Goal: Task Accomplishment & Management: Complete application form

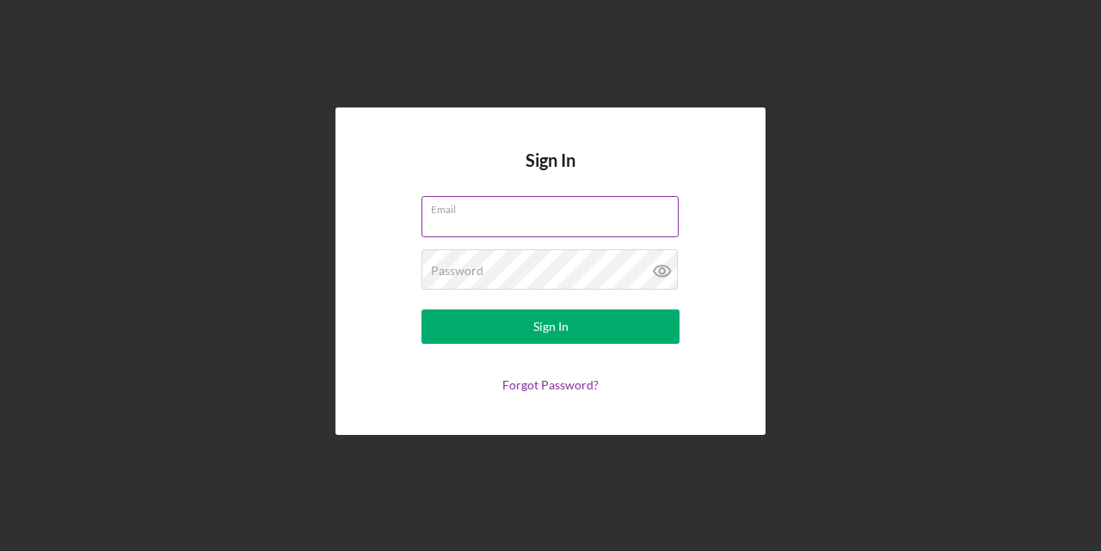
click at [469, 217] on input "Email" at bounding box center [549, 216] width 257 height 41
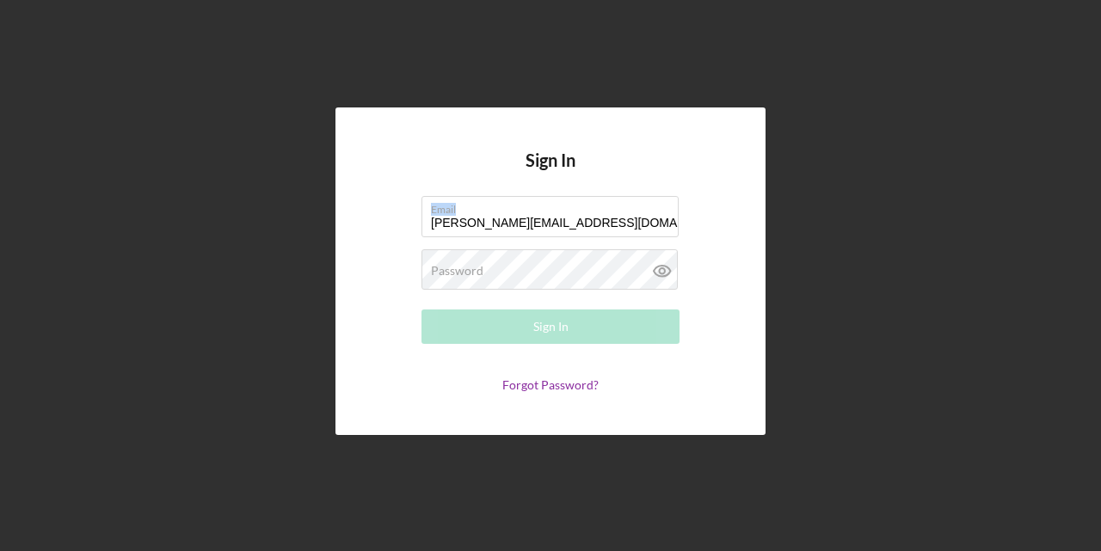
drag, startPoint x: 544, startPoint y: 214, endPoint x: 332, endPoint y: 233, distance: 213.3
click at [332, 233] on div "Sign In Email [EMAIL_ADDRESS][DOMAIN_NAME] Password Required Sign In Forgot Pas…" at bounding box center [551, 271] width 1084 height 543
click at [534, 218] on input "[PERSON_NAME][EMAIL_ADDRESS][DOMAIN_NAME]" at bounding box center [549, 216] width 257 height 41
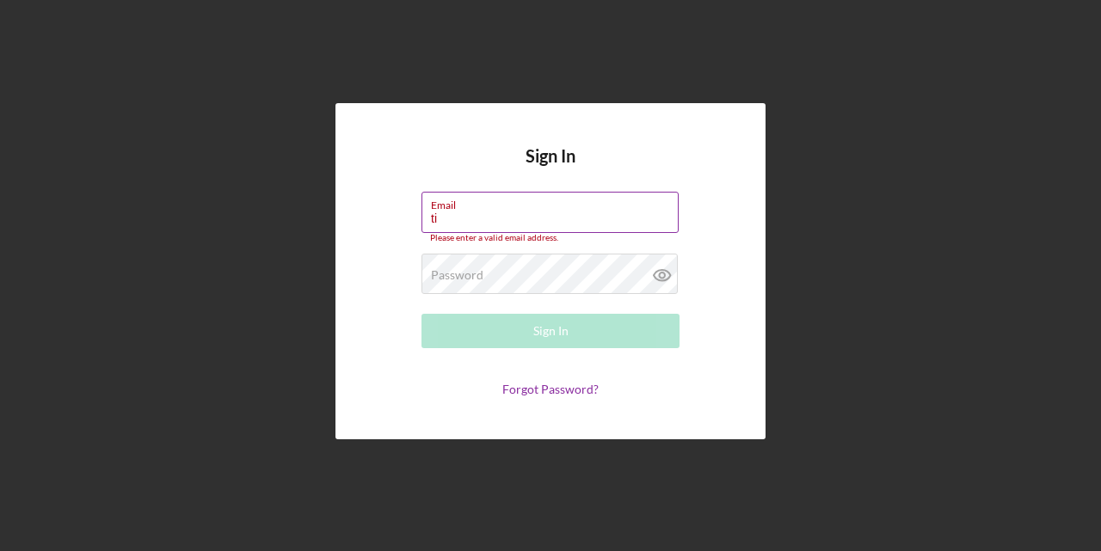
type input "t"
type input "[EMAIL_ADDRESS][DOMAIN_NAME]"
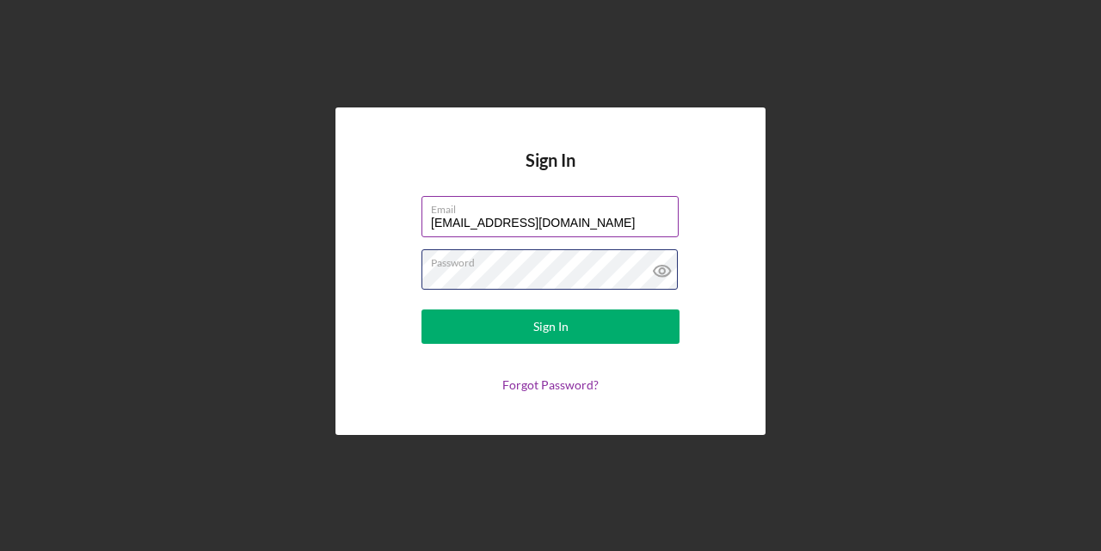
click at [421, 310] on button "Sign In" at bounding box center [550, 327] width 258 height 34
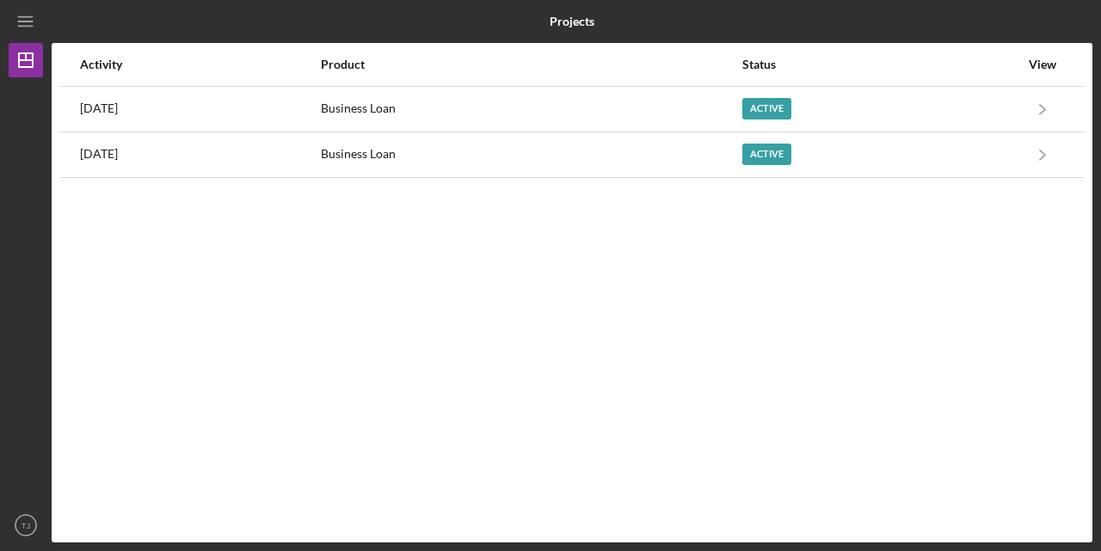
click at [479, 314] on div "Activity Product Status View [DATE] Business Loan Active Icon/Navigate Business…" at bounding box center [572, 293] width 1041 height 500
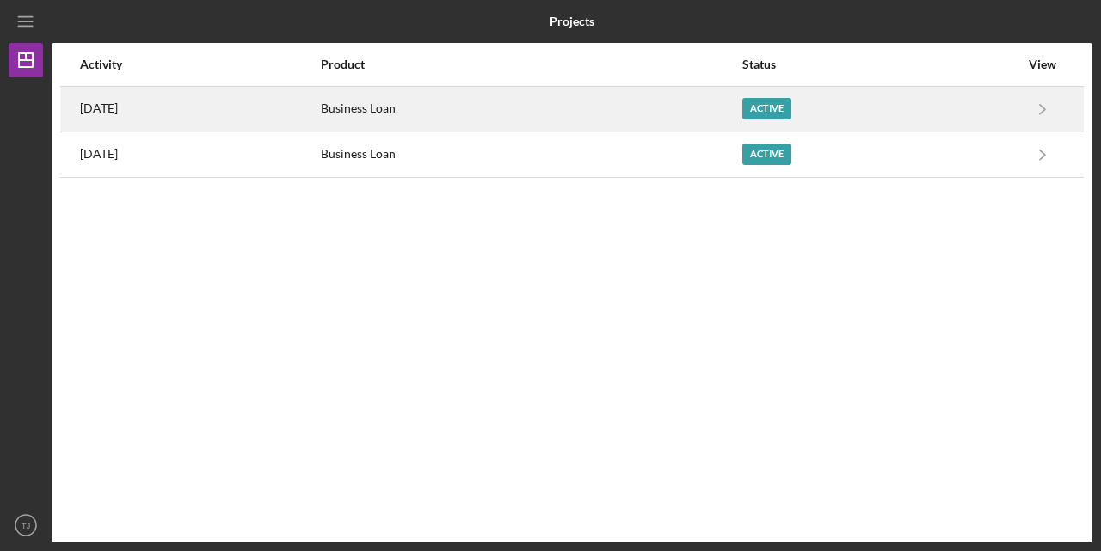
click at [740, 104] on div "Business Loan" at bounding box center [530, 109] width 419 height 43
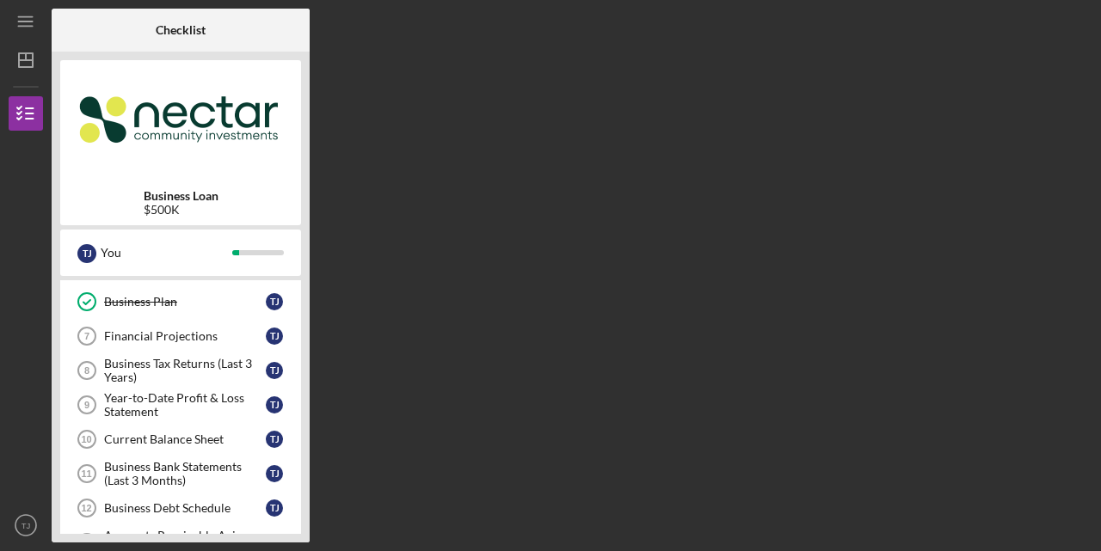
scroll to position [204, 0]
click at [201, 329] on div "Financial Projections" at bounding box center [185, 336] width 162 height 14
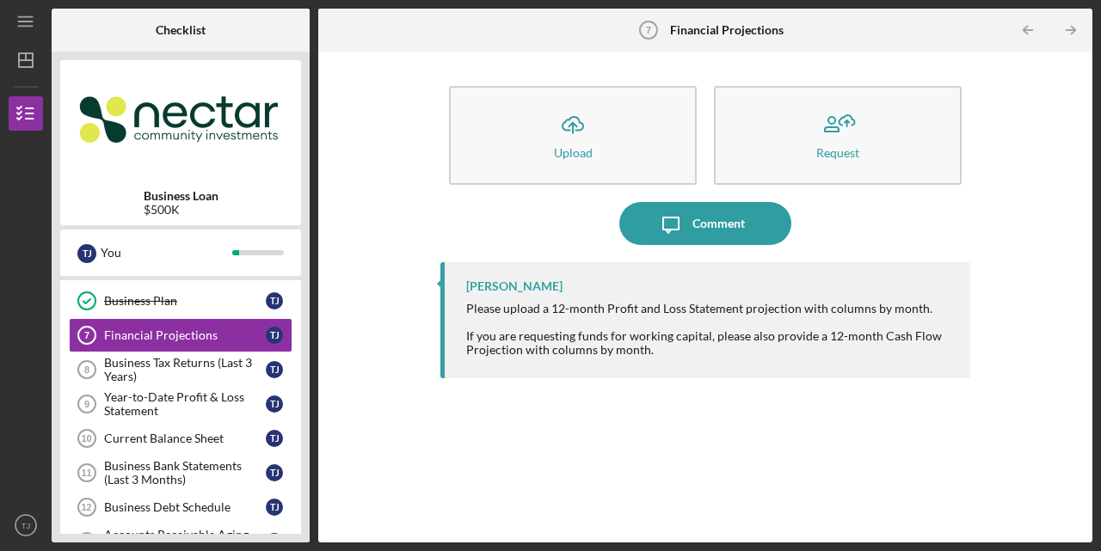
drag, startPoint x: 525, startPoint y: 253, endPoint x: 433, endPoint y: 202, distance: 104.3
click at [433, 202] on div "Icon/Upload Upload Request Icon/Message Comment [PERSON_NAME] Please upload a 1…" at bounding box center [705, 297] width 757 height 474
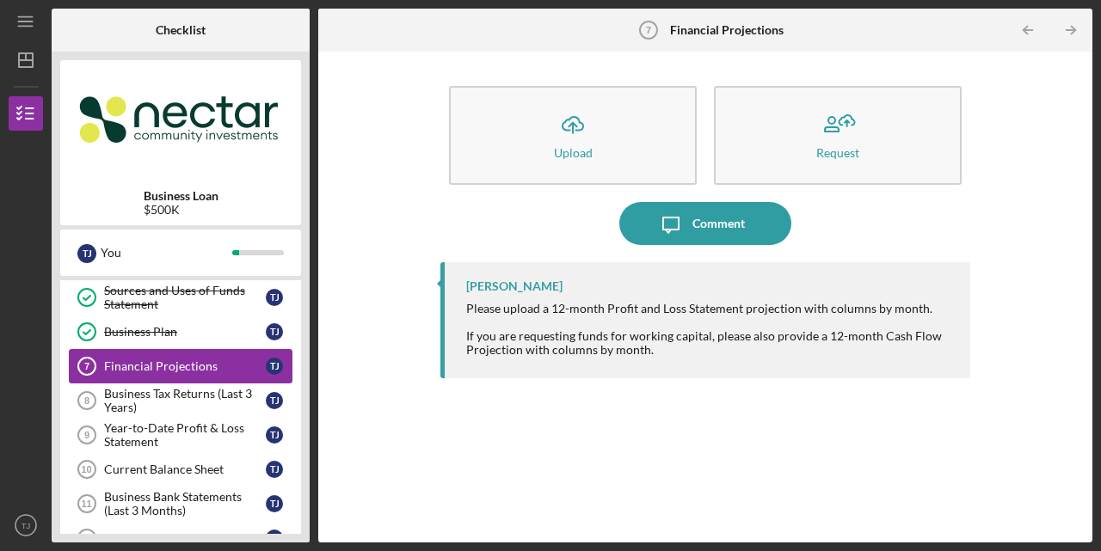
scroll to position [169, 0]
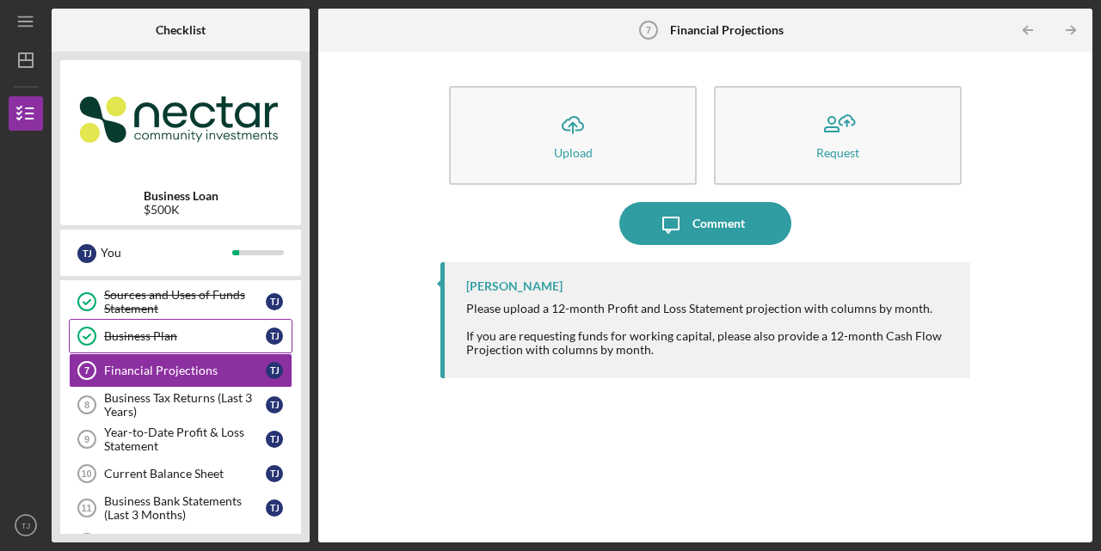
click at [147, 329] on div "Business Plan" at bounding box center [185, 336] width 162 height 14
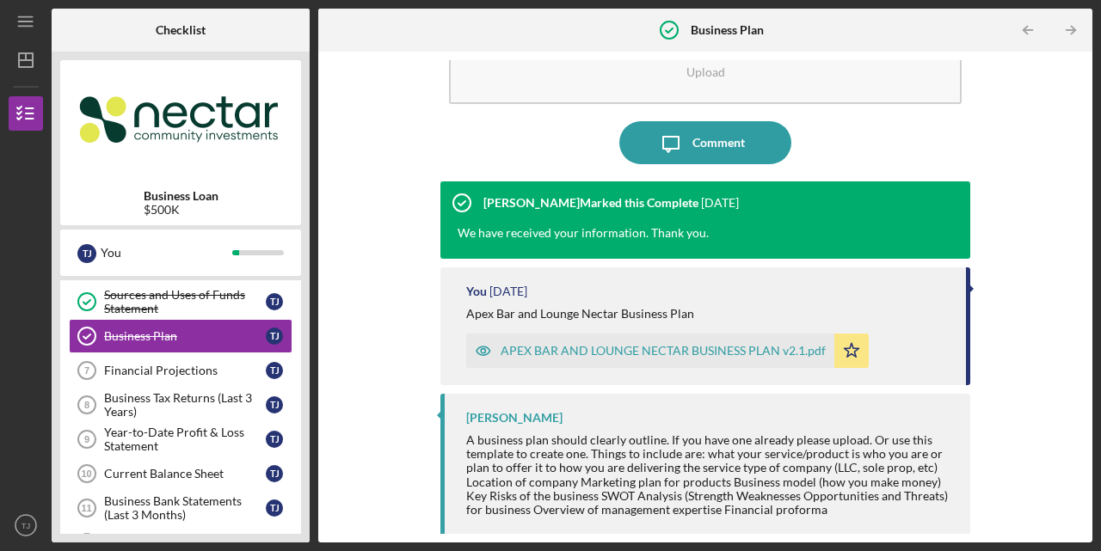
scroll to position [84, 0]
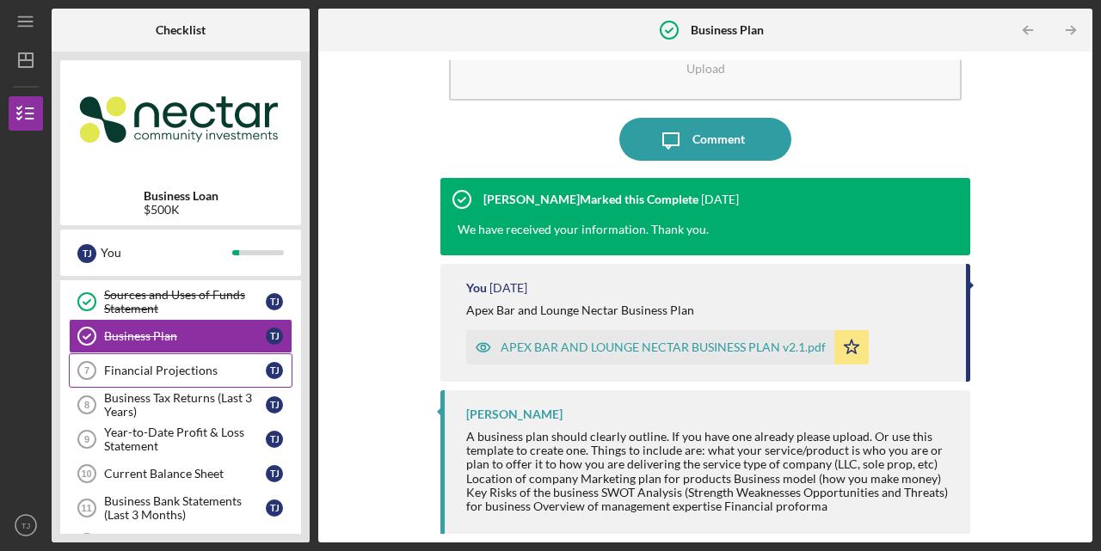
click at [203, 366] on div "Financial Projections" at bounding box center [185, 371] width 162 height 14
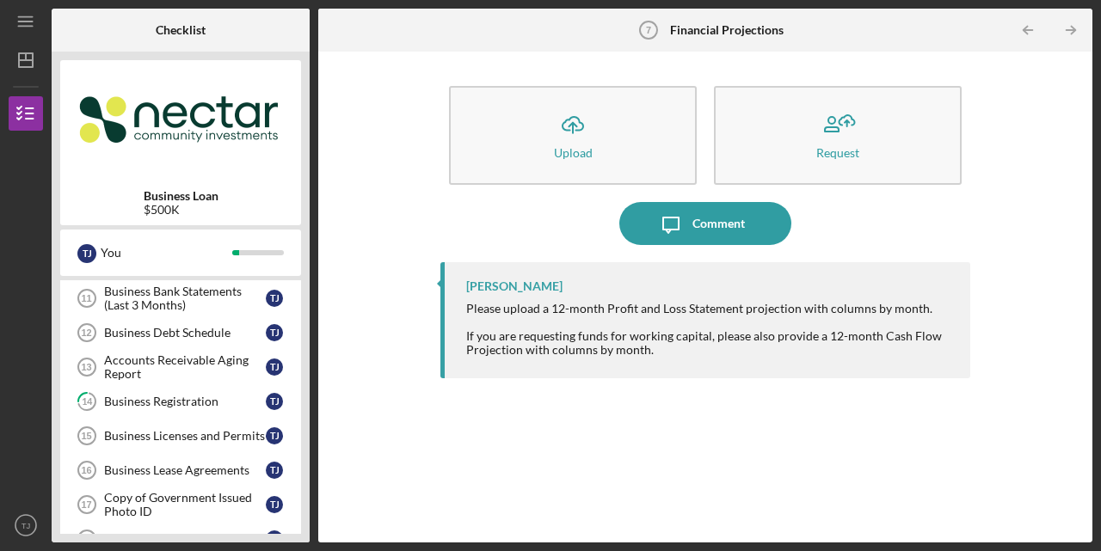
scroll to position [380, 0]
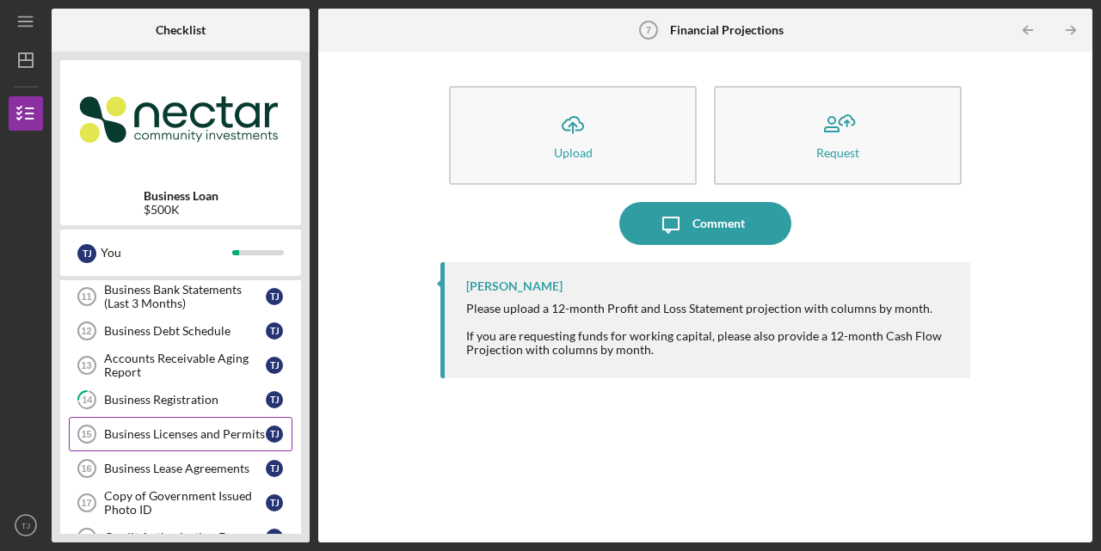
click at [194, 427] on div "Business Licenses and Permits" at bounding box center [185, 434] width 162 height 14
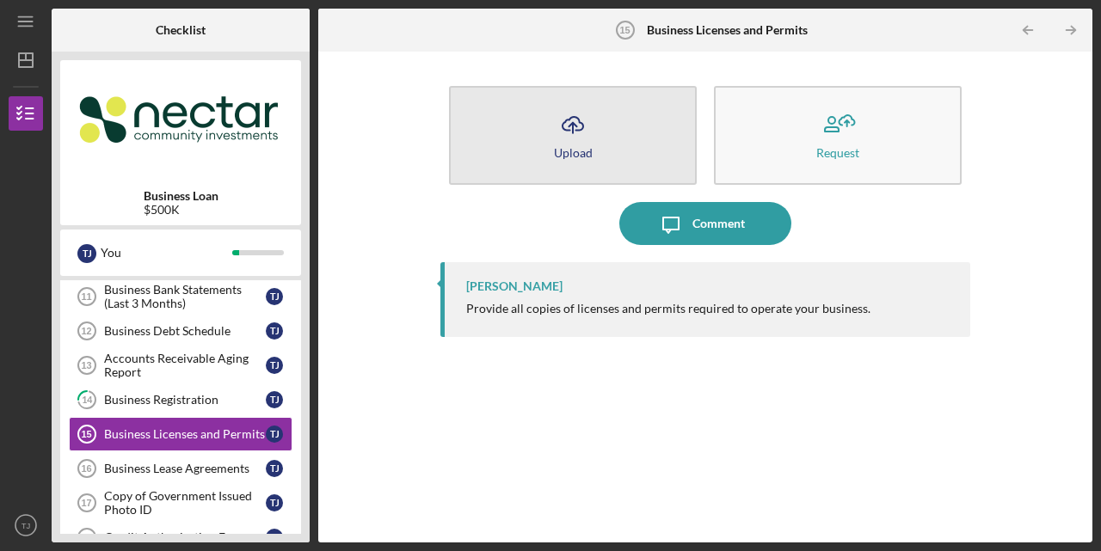
click at [559, 146] on div "Upload" at bounding box center [573, 152] width 39 height 13
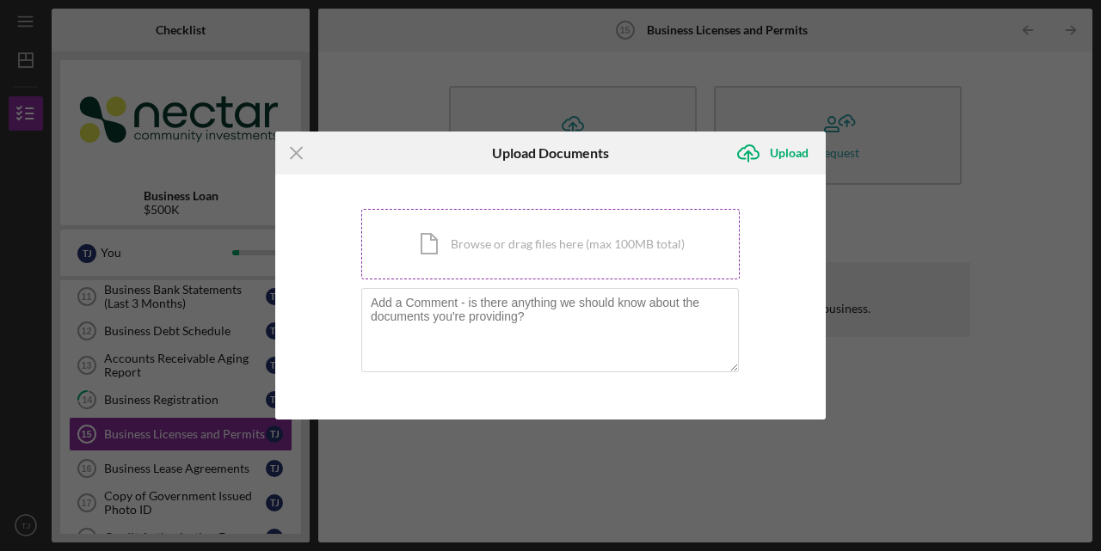
click at [551, 242] on div "Icon/Document Browse or drag files here (max 100MB total) Tap to choose files o…" at bounding box center [550, 244] width 378 height 71
click at [523, 471] on div "Icon/Menu Close Upload Documents Icon/Upload Upload You're uploading documents …" at bounding box center [550, 275] width 1101 height 551
click at [948, 206] on div "Icon/Menu Close Upload Documents Icon/Upload Upload You're uploading documents …" at bounding box center [550, 275] width 1101 height 551
click at [291, 163] on icon "Icon/Menu Close" at bounding box center [296, 153] width 43 height 43
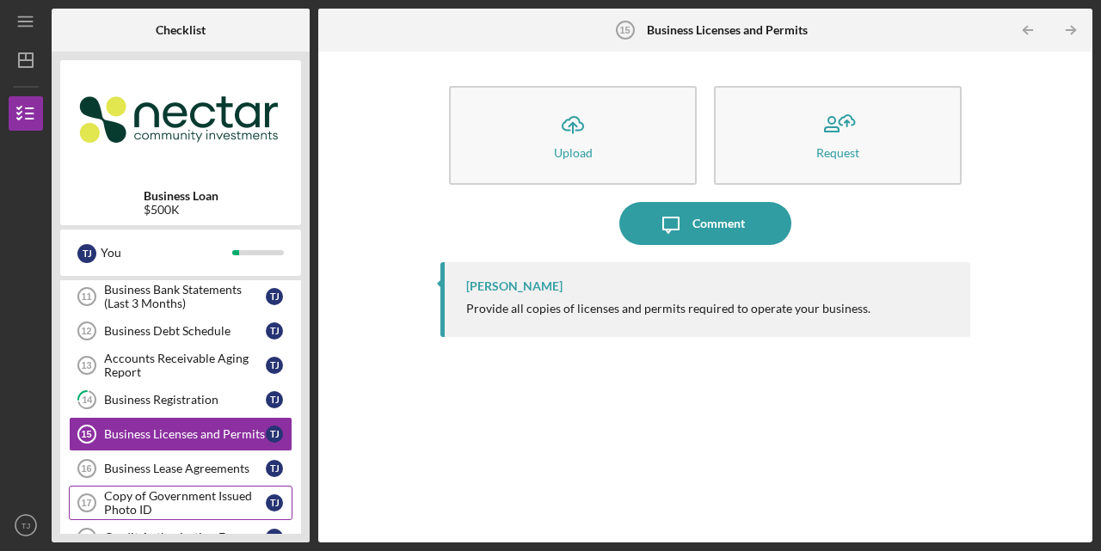
click at [184, 500] on div "Copy of Government Issued Photo ID" at bounding box center [185, 503] width 162 height 28
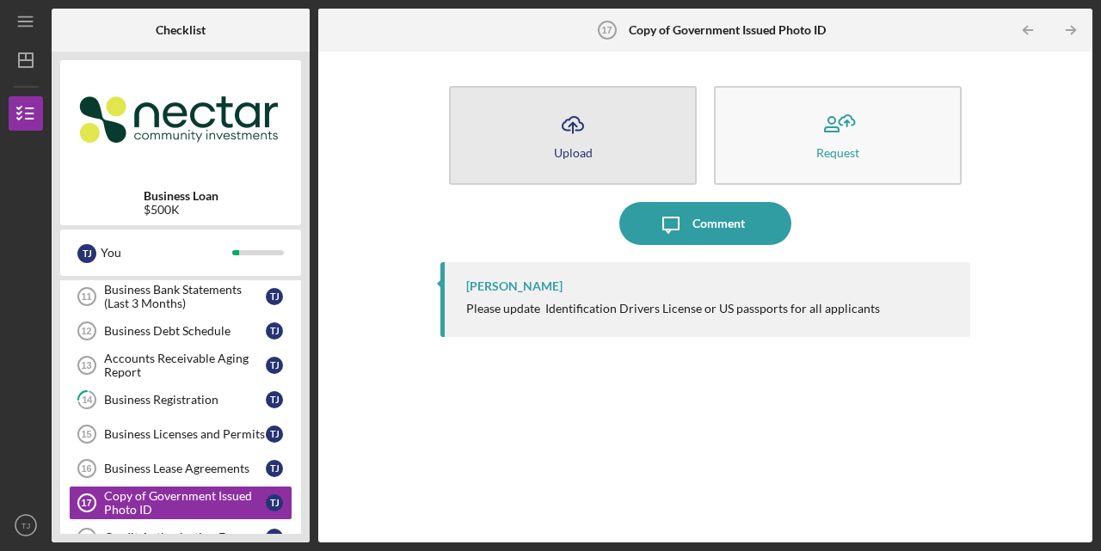
click at [573, 156] on div "Upload" at bounding box center [573, 152] width 39 height 13
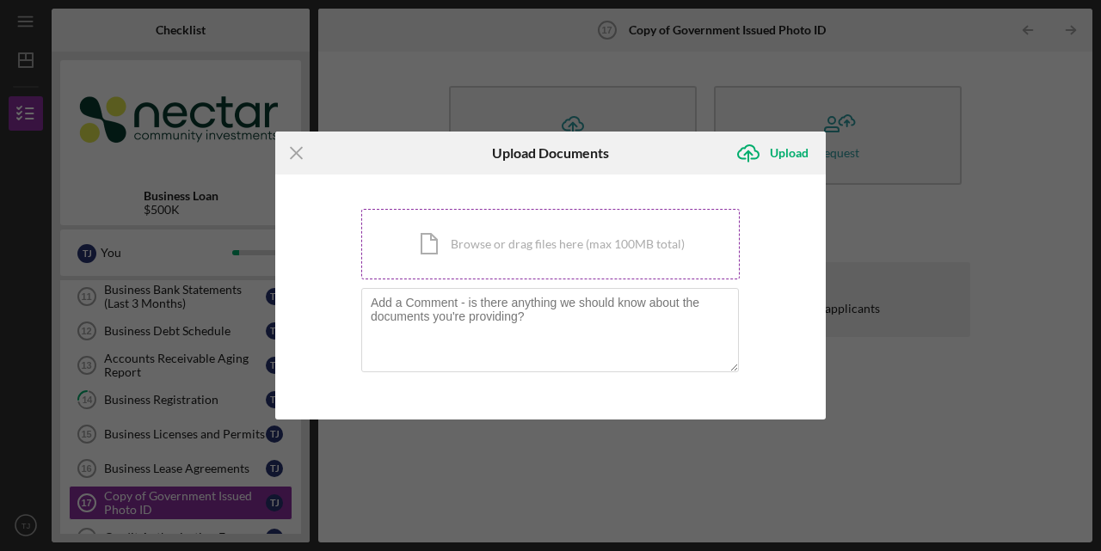
click at [501, 264] on div "Icon/Document Browse or drag files here (max 100MB total) Tap to choose files o…" at bounding box center [550, 244] width 378 height 71
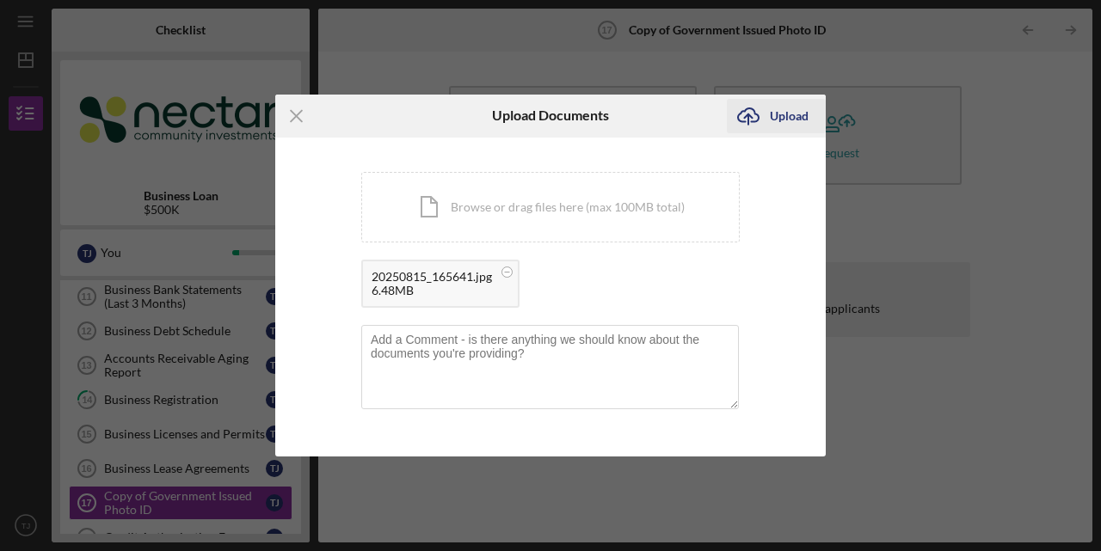
click at [769, 116] on icon "Icon/Upload" at bounding box center [748, 116] width 43 height 43
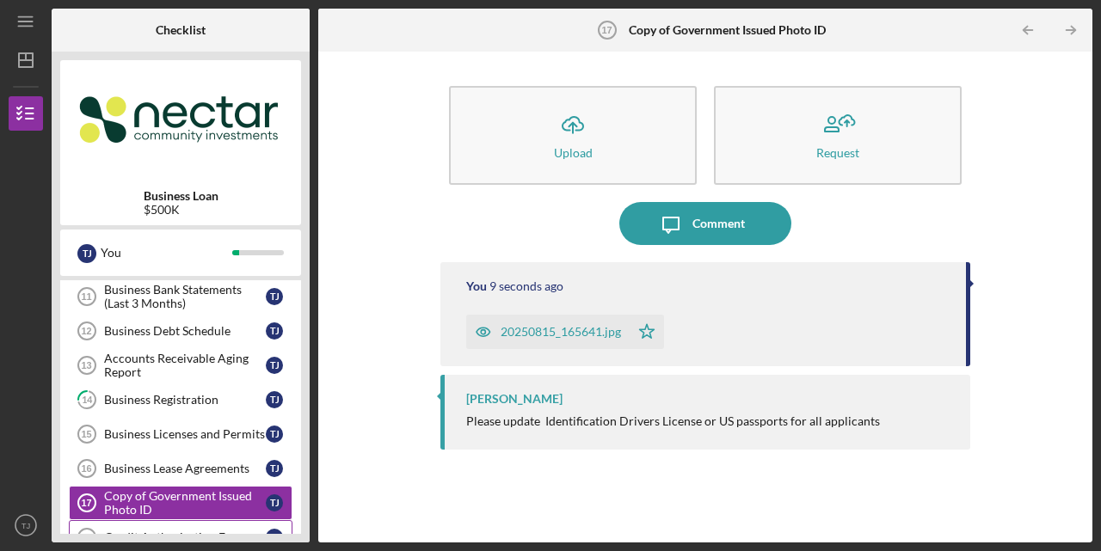
click at [113, 531] on div "Credit Authorization Form" at bounding box center [185, 538] width 162 height 14
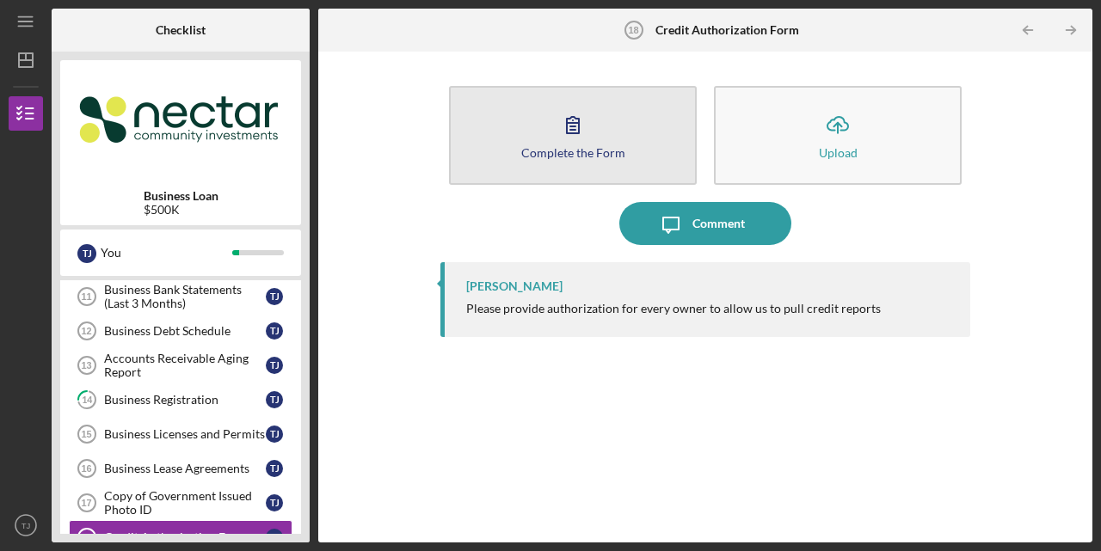
click at [537, 143] on button "Complete the Form Form" at bounding box center [573, 135] width 248 height 99
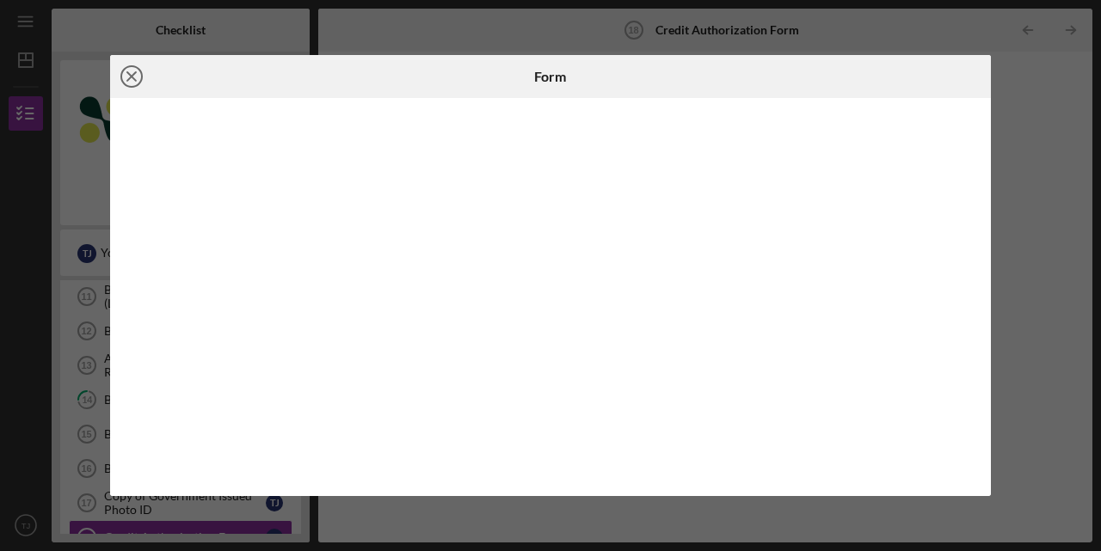
click at [132, 72] on icon "Icon/Close" at bounding box center [131, 76] width 43 height 43
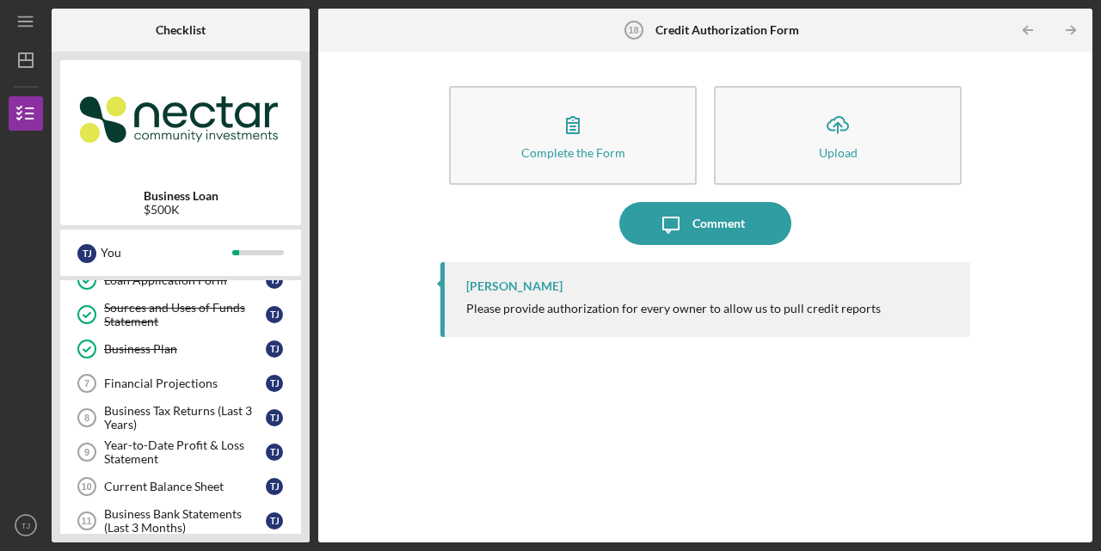
scroll to position [159, 0]
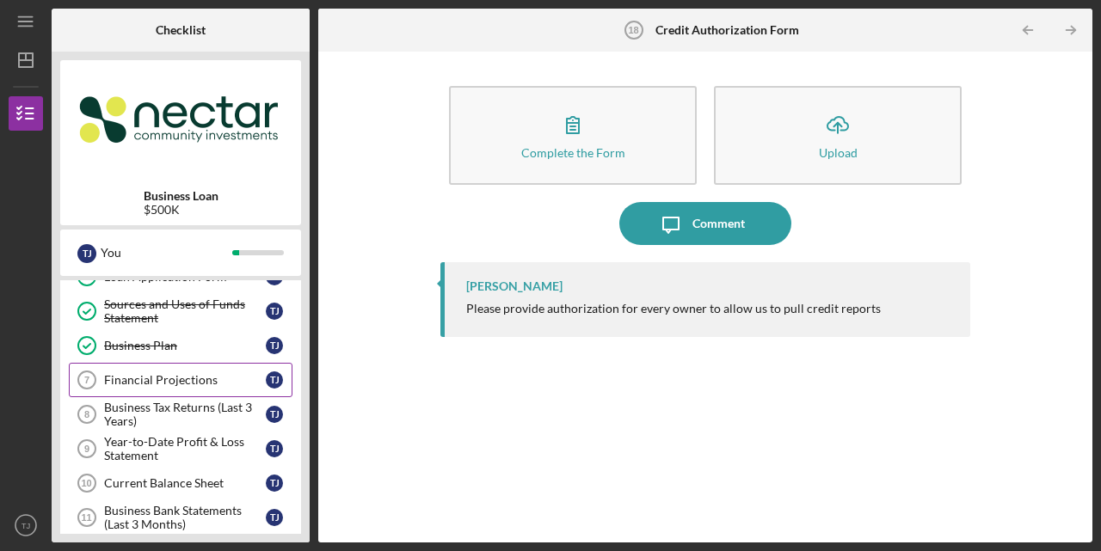
click at [184, 373] on div "Financial Projections" at bounding box center [185, 380] width 162 height 14
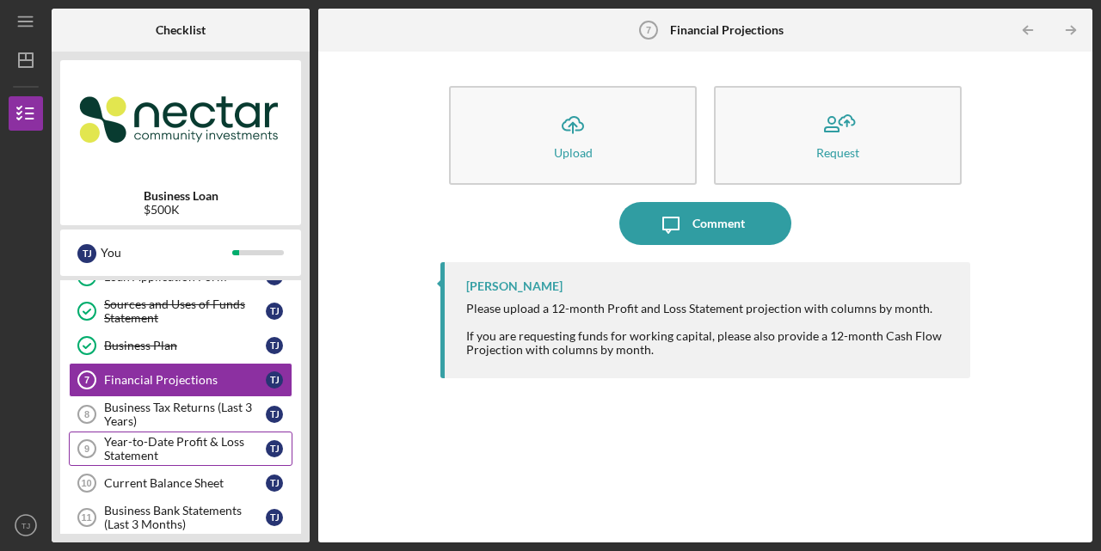
click at [201, 443] on div "Year-to-Date Profit & Loss Statement" at bounding box center [185, 449] width 162 height 28
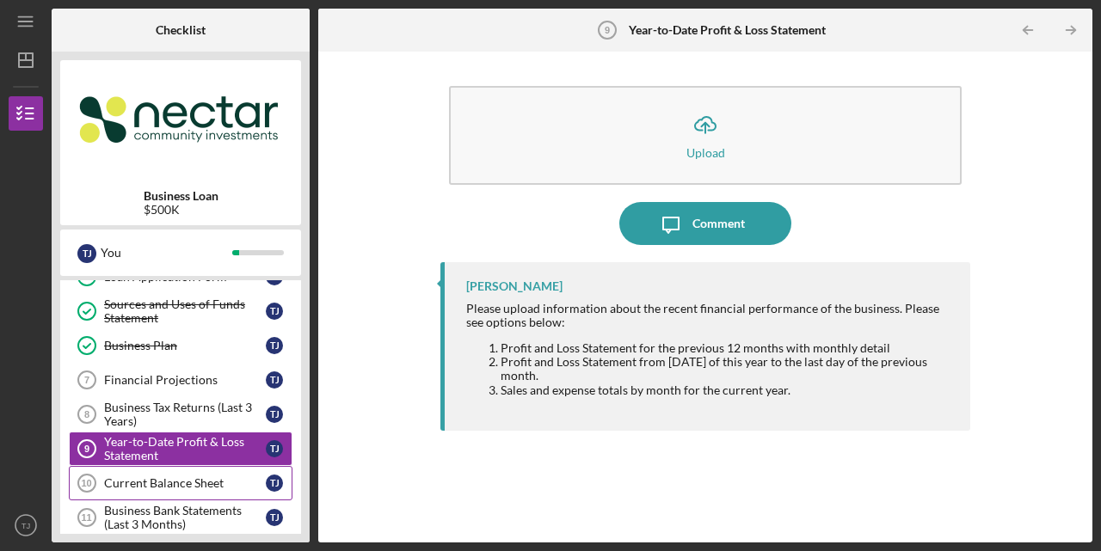
click at [192, 476] on div "Current Balance Sheet" at bounding box center [185, 483] width 162 height 14
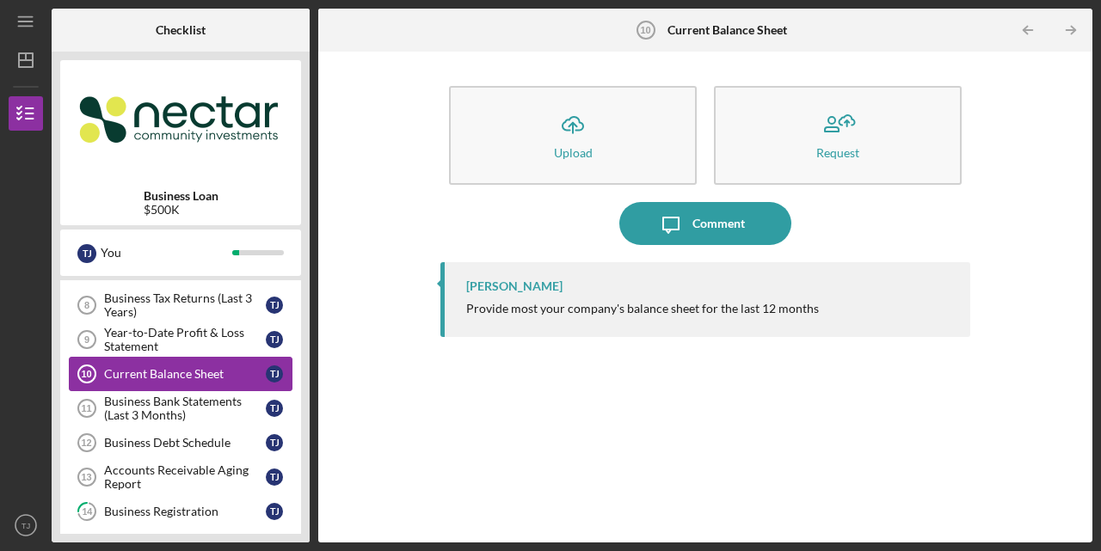
scroll to position [276, 0]
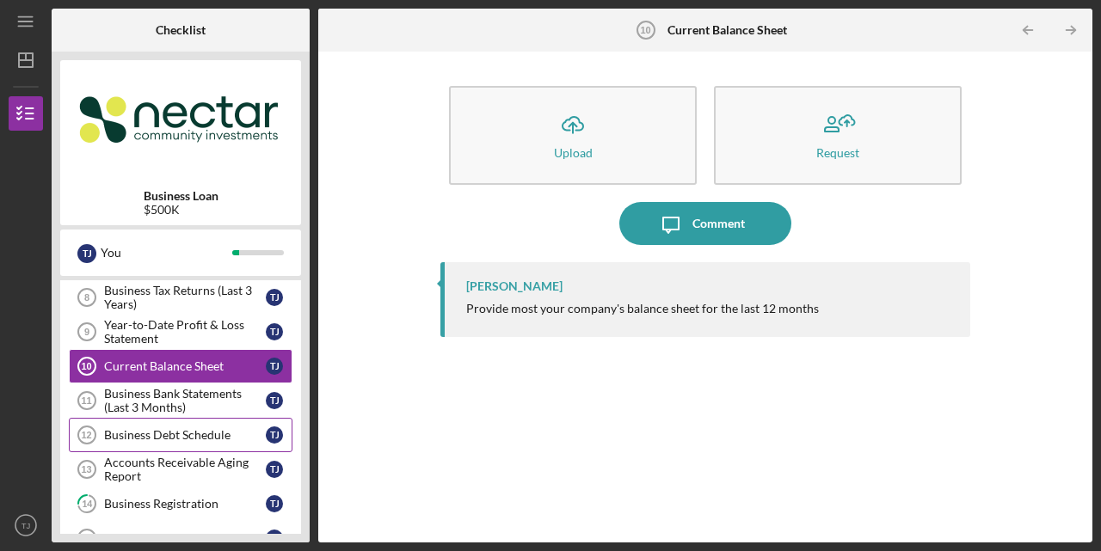
click at [213, 428] on div "Business Debt Schedule" at bounding box center [185, 435] width 162 height 14
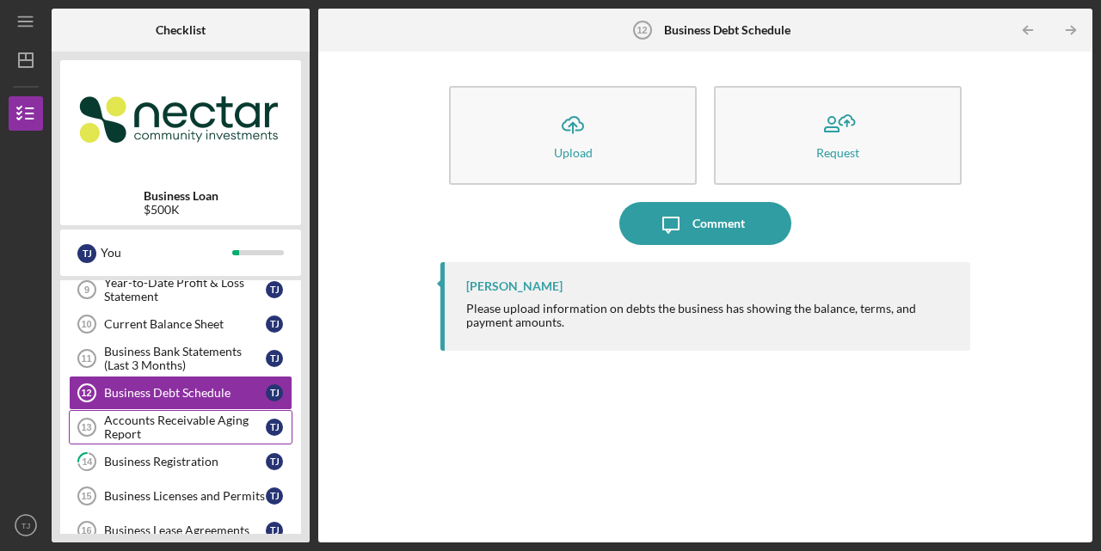
scroll to position [324, 0]
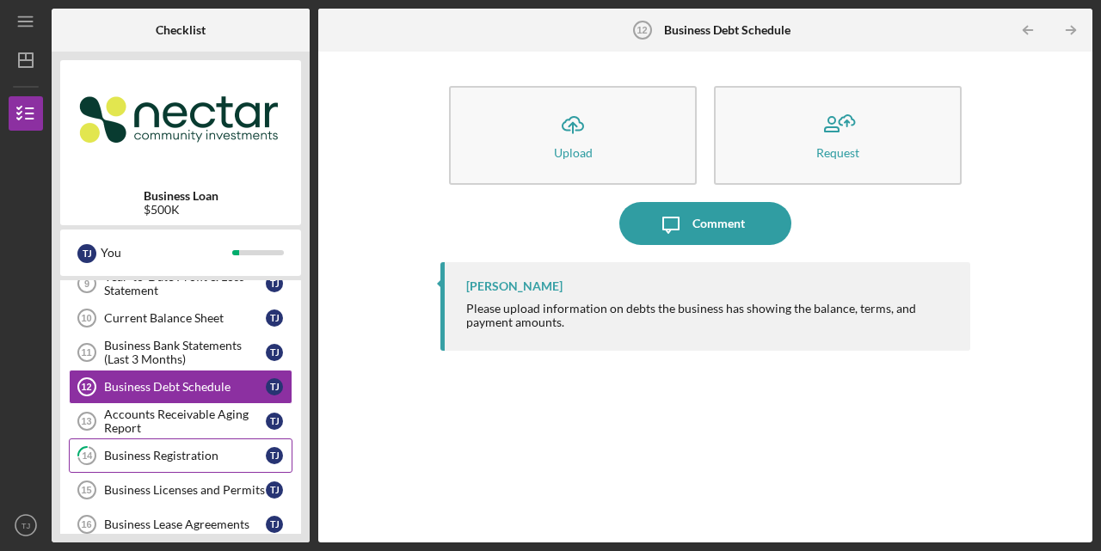
click at [205, 440] on link "14 Business Registration T J" at bounding box center [181, 456] width 224 height 34
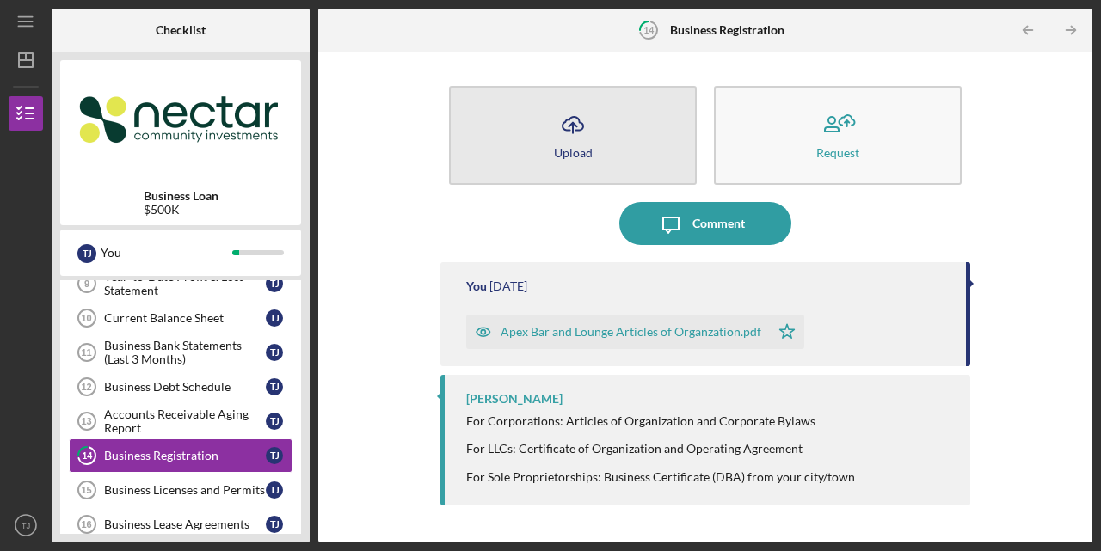
click at [597, 147] on button "Icon/Upload Upload" at bounding box center [573, 135] width 248 height 99
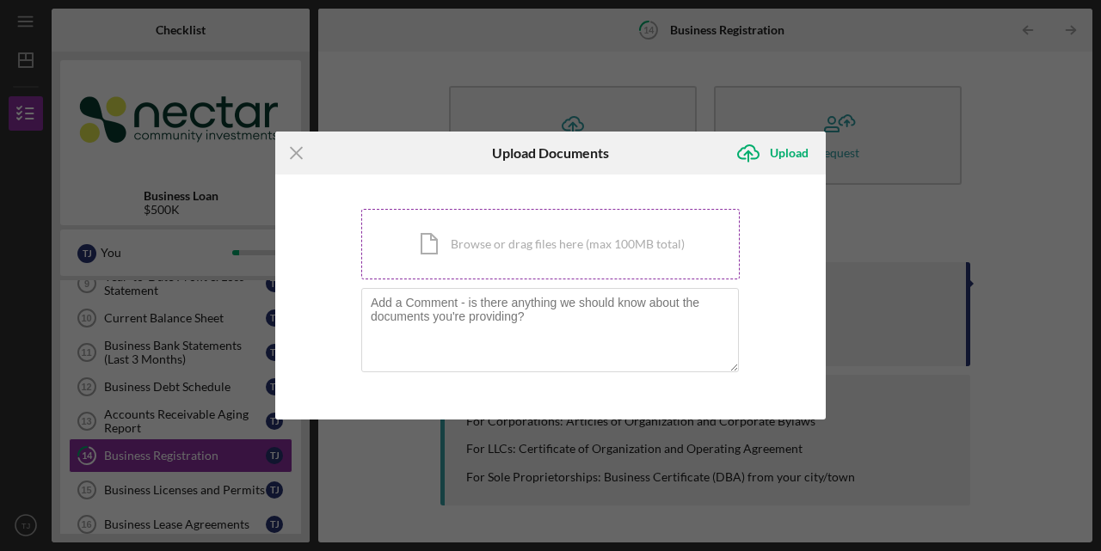
click at [502, 255] on div "Icon/Document Browse or drag files here (max 100MB total) Tap to choose files o…" at bounding box center [550, 244] width 378 height 71
click at [585, 250] on div "Icon/Document Browse or drag files here (max 100MB total) Tap to choose files o…" at bounding box center [550, 244] width 378 height 71
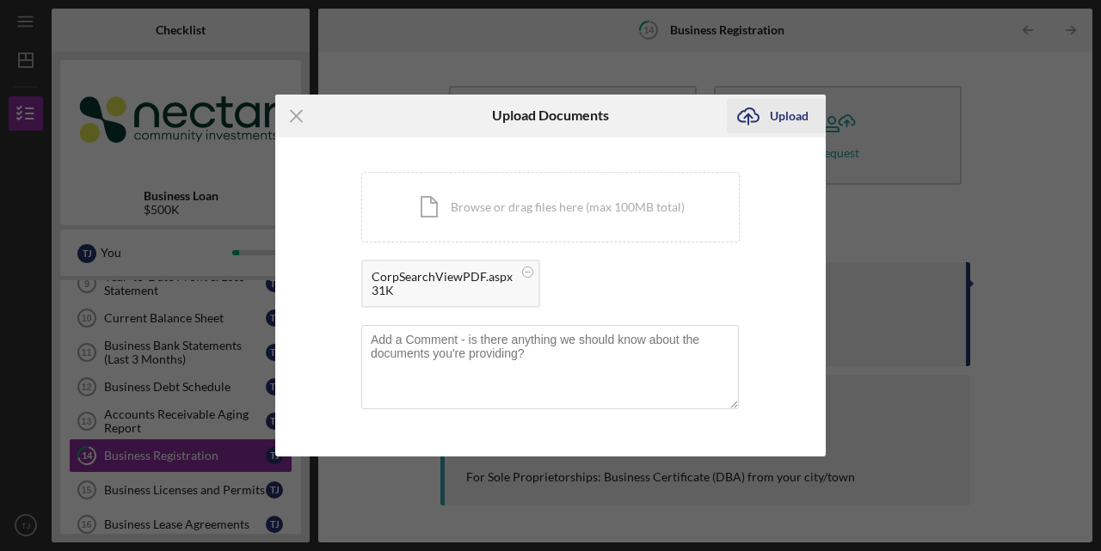
click at [779, 122] on div "Upload" at bounding box center [789, 116] width 39 height 34
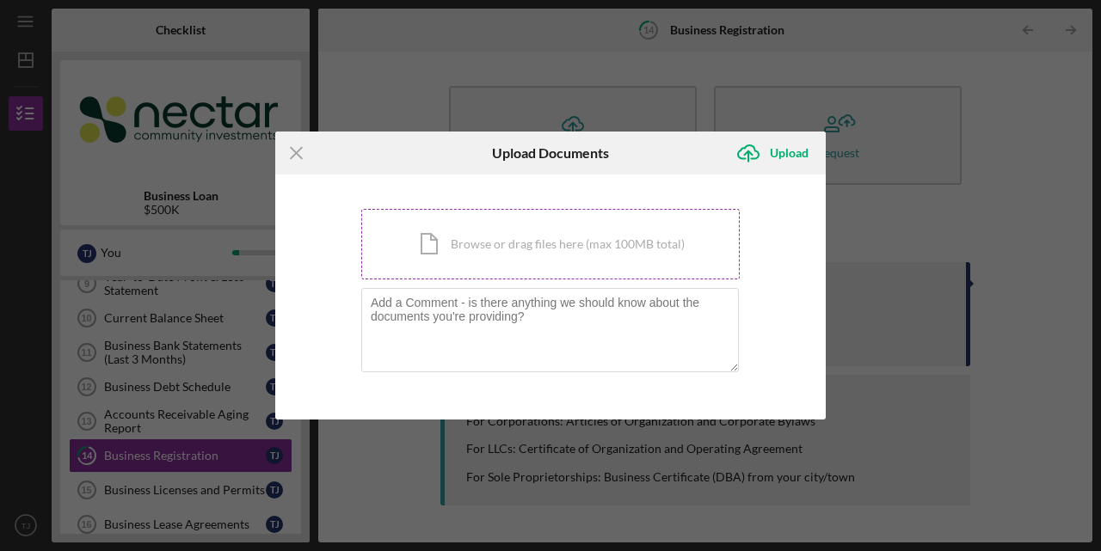
click at [644, 242] on div "Icon/Document Browse or drag files here (max 100MB total) Tap to choose files o…" at bounding box center [550, 244] width 378 height 71
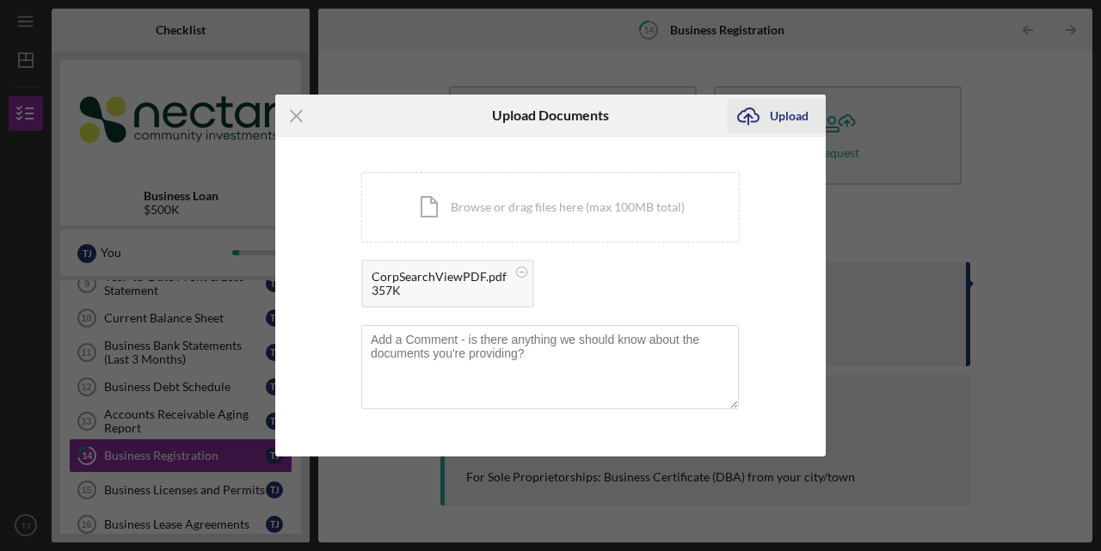
click at [764, 120] on icon "Icon/Upload" at bounding box center [748, 116] width 43 height 43
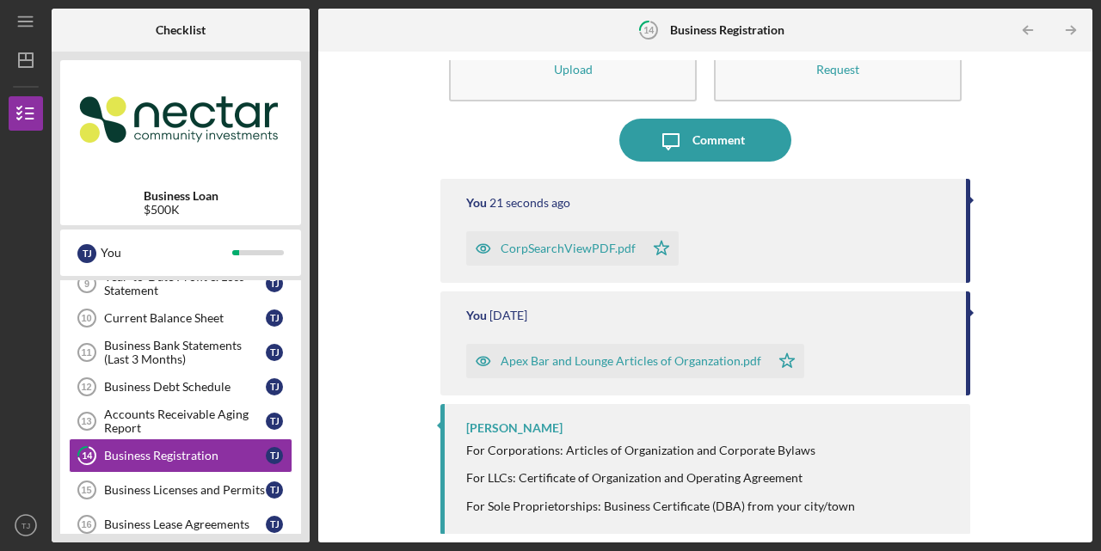
scroll to position [83, 0]
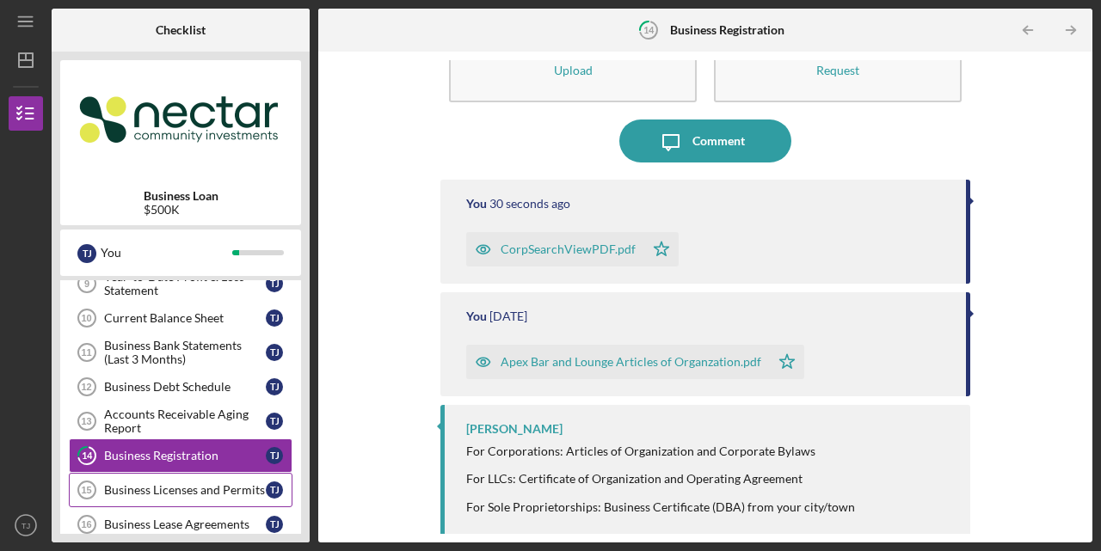
click at [190, 483] on div "Business Licenses and Permits" at bounding box center [185, 490] width 162 height 14
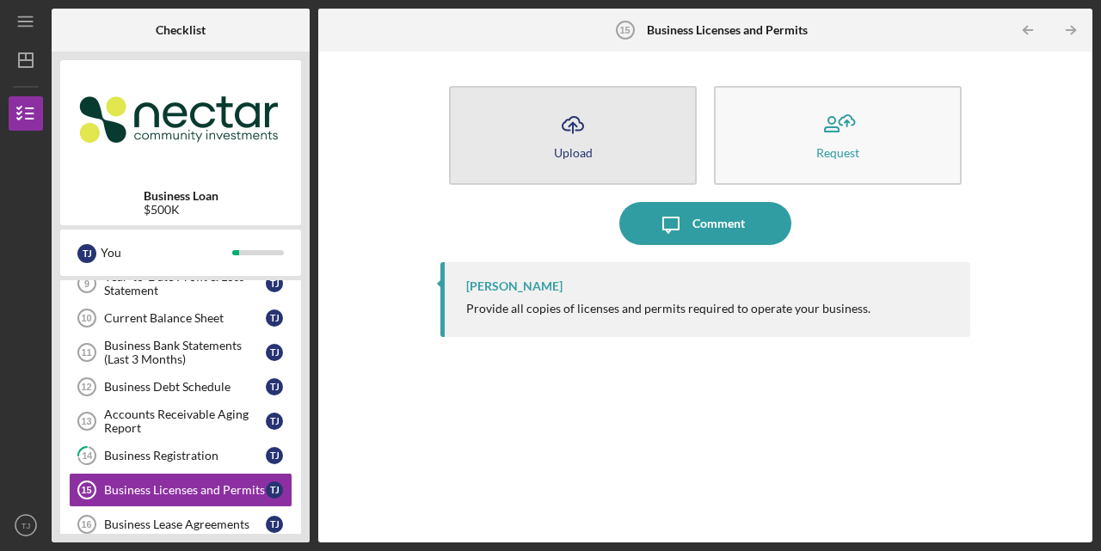
click at [628, 128] on button "Icon/Upload Upload" at bounding box center [573, 135] width 248 height 99
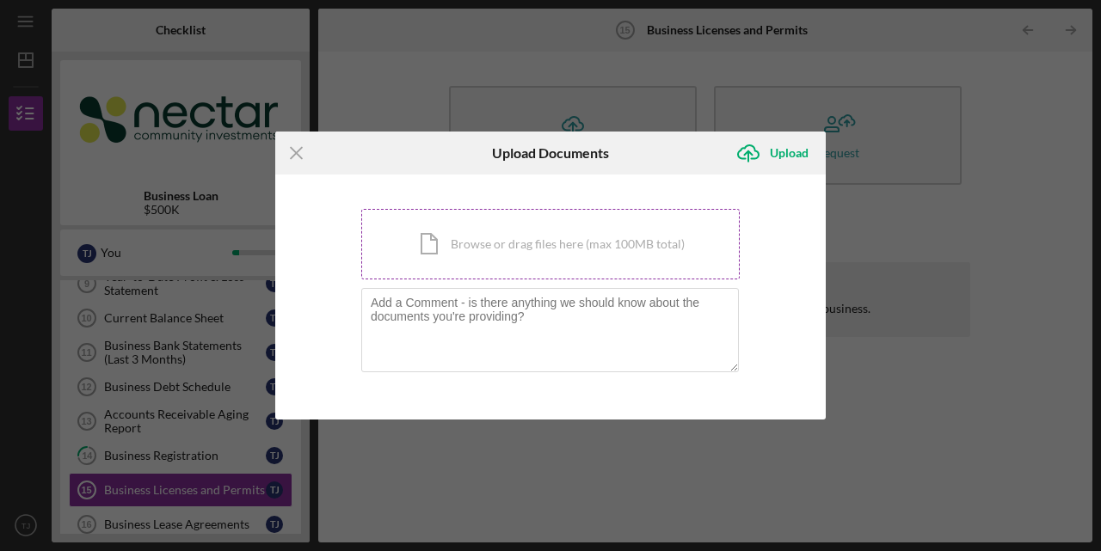
click at [604, 237] on div "Icon/Document Browse or drag files here (max 100MB total) Tap to choose files o…" at bounding box center [550, 244] width 378 height 71
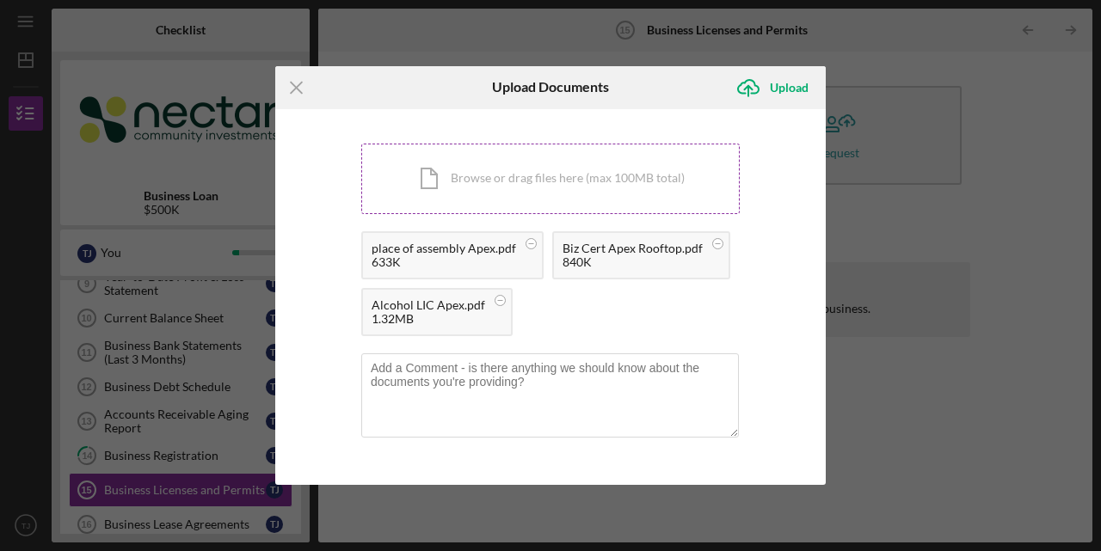
click at [614, 176] on div "Icon/Document Browse or drag files here (max 100MB total) Tap to choose files o…" at bounding box center [550, 179] width 378 height 71
click at [765, 94] on icon "Icon/Upload" at bounding box center [748, 87] width 43 height 43
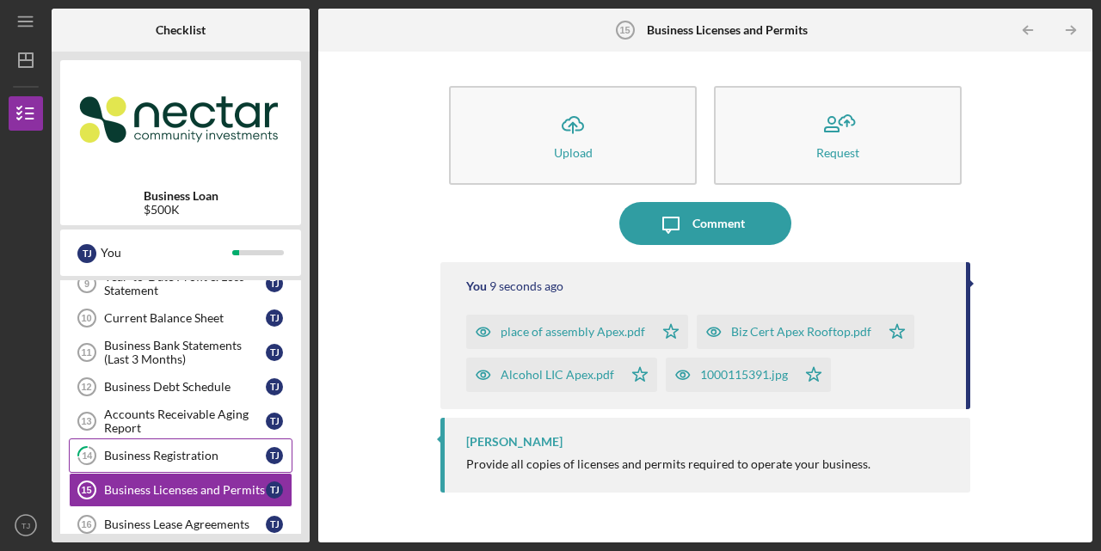
scroll to position [448, 0]
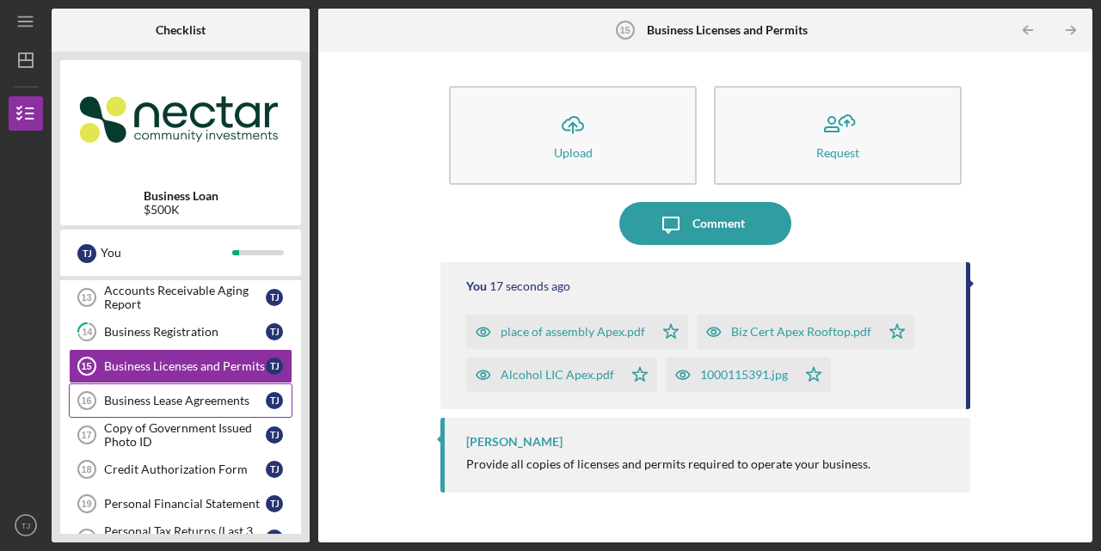
click at [194, 394] on div "Business Lease Agreements" at bounding box center [185, 401] width 162 height 14
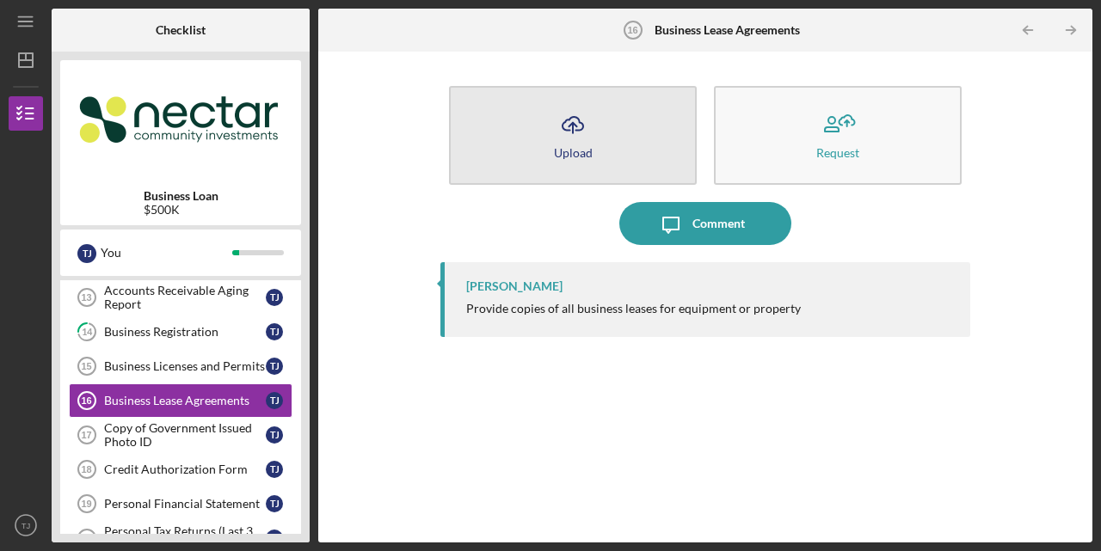
click at [602, 144] on button "Icon/Upload Upload" at bounding box center [573, 135] width 248 height 99
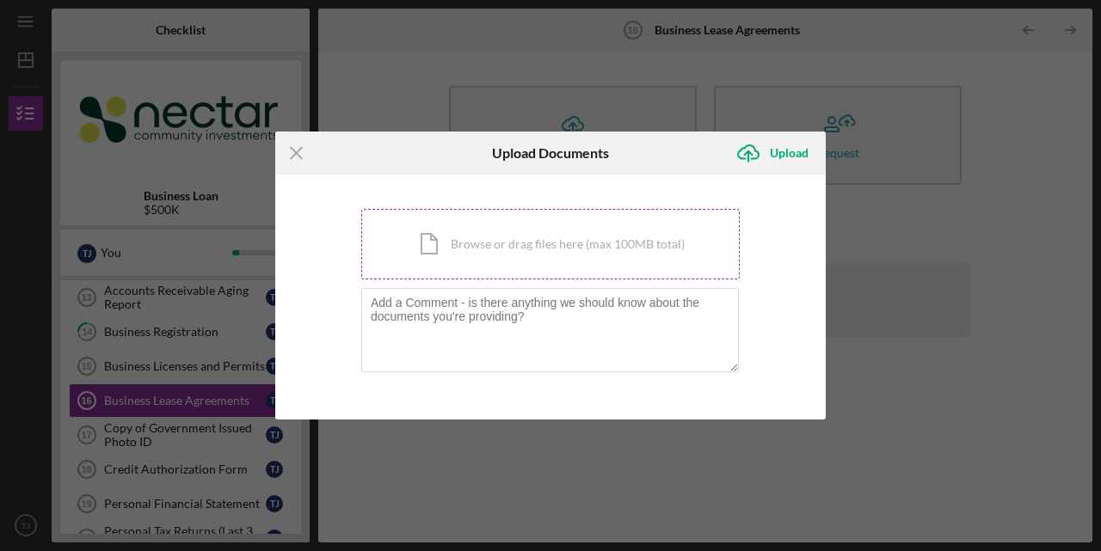
click at [659, 235] on div "Icon/Document Browse or drag files here (max 100MB total) Tap to choose files o…" at bounding box center [550, 244] width 378 height 71
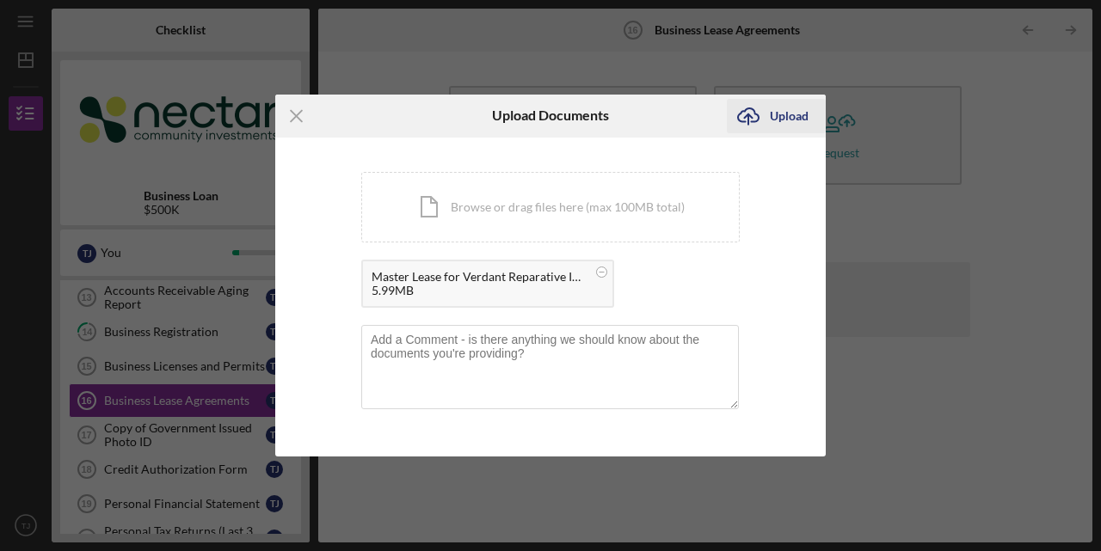
click at [791, 118] on div "Upload" at bounding box center [789, 116] width 39 height 34
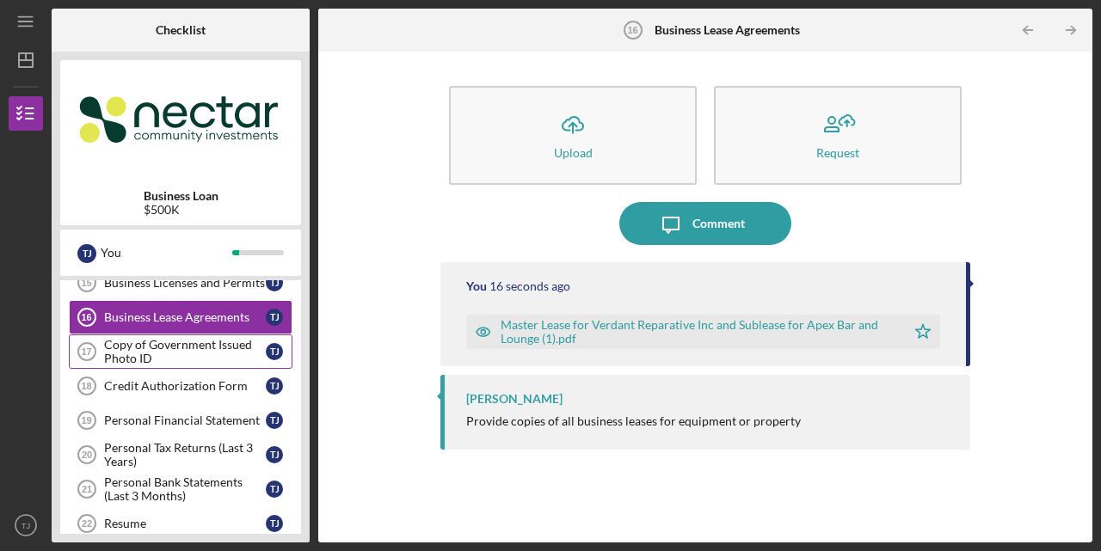
scroll to position [517, 0]
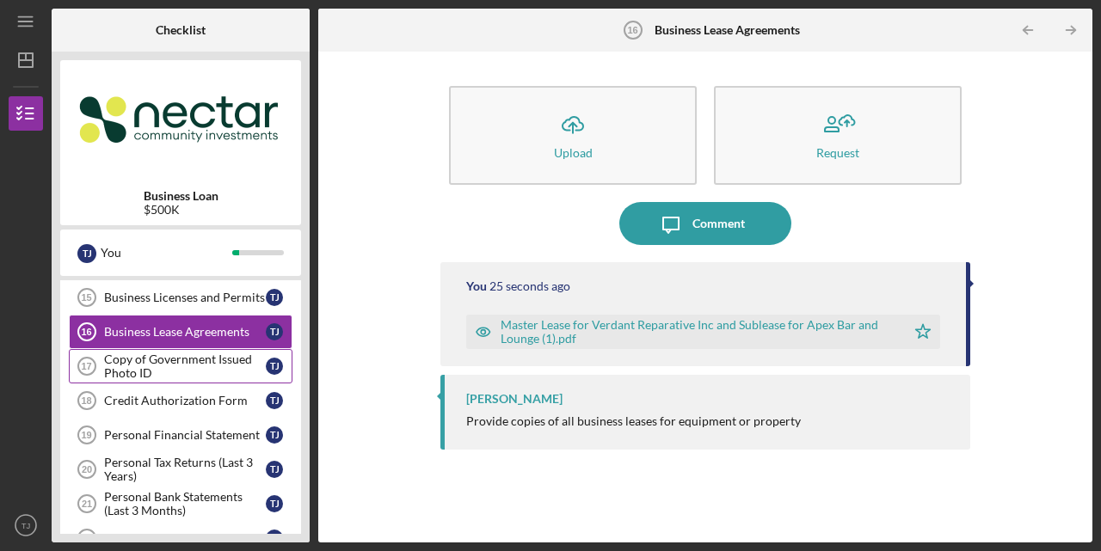
click at [179, 353] on div "Copy of Government Issued Photo ID" at bounding box center [185, 367] width 162 height 28
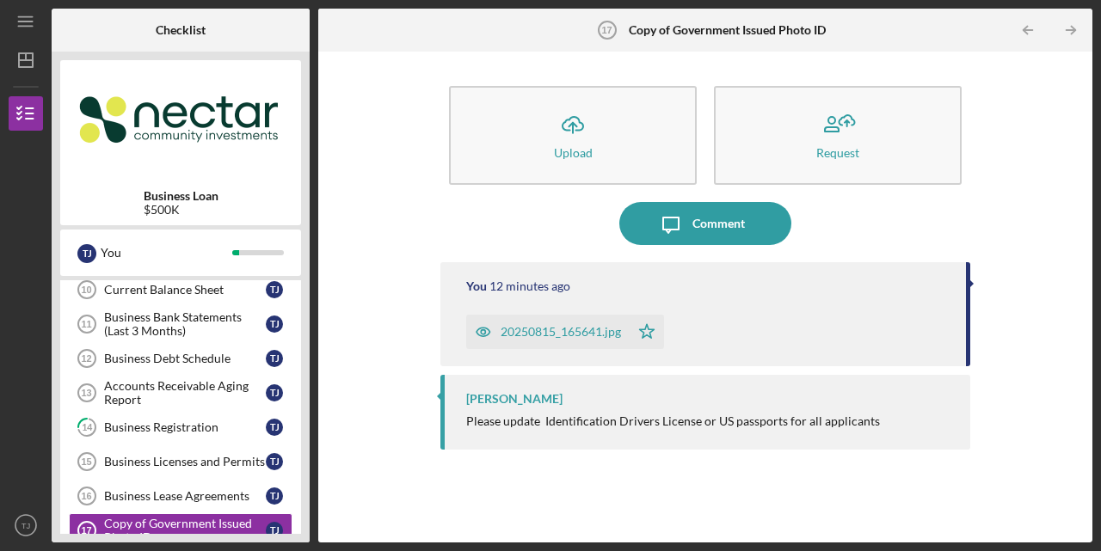
scroll to position [370, 0]
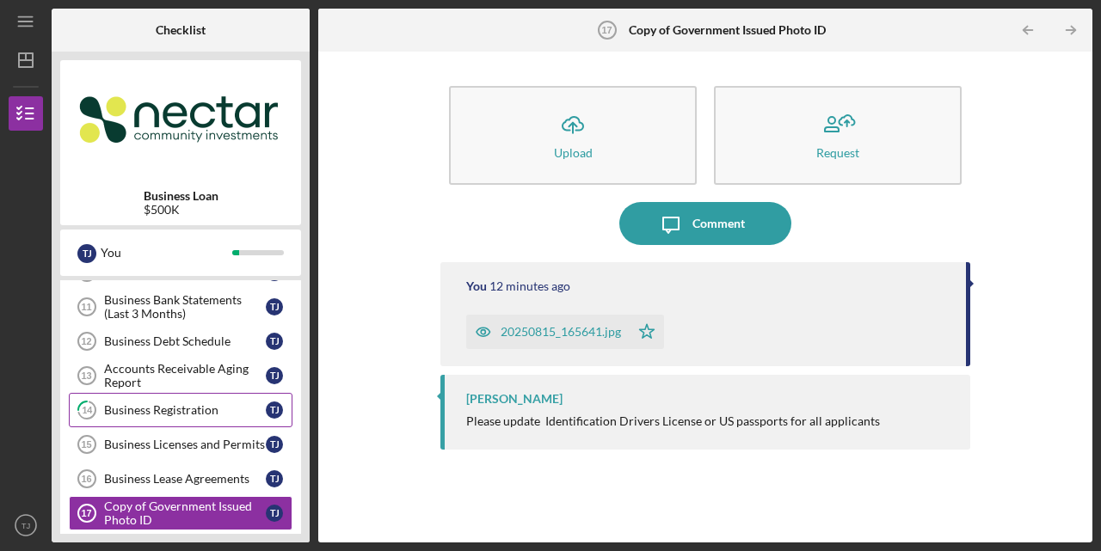
click at [201, 403] on div "Business Registration" at bounding box center [185, 410] width 162 height 14
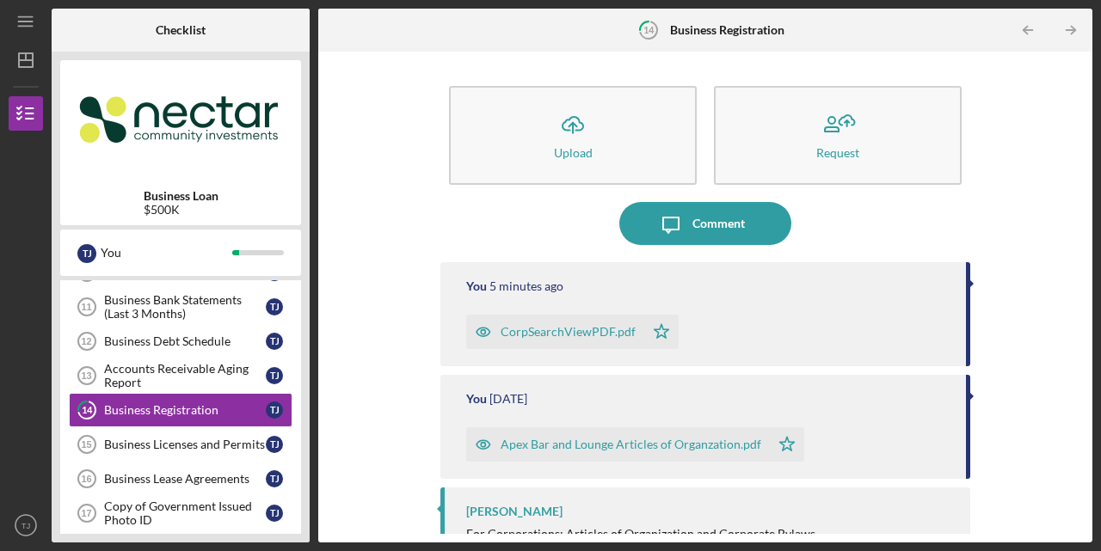
scroll to position [83, 0]
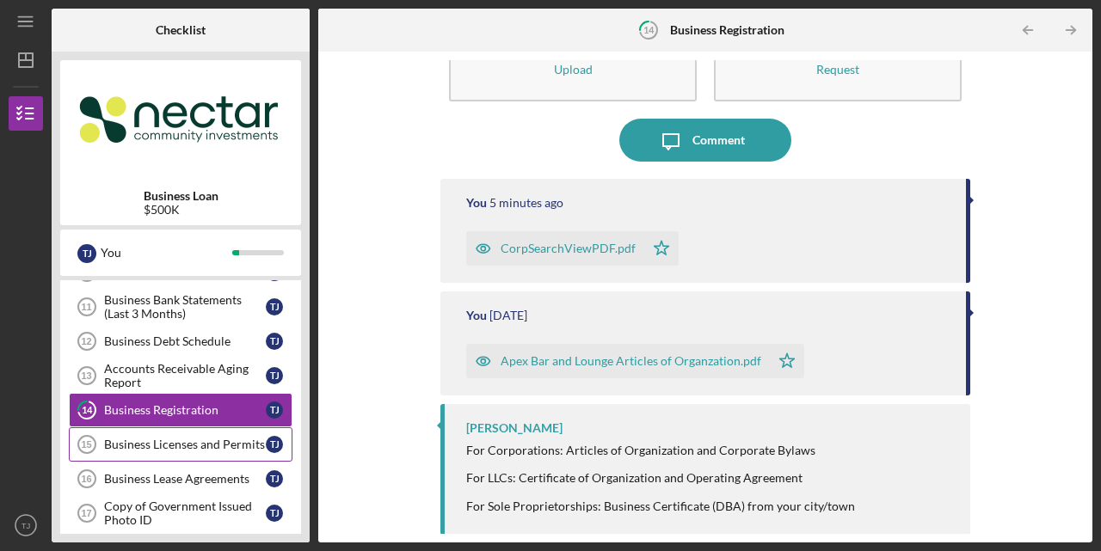
click at [201, 438] on div "Business Licenses and Permits" at bounding box center [185, 445] width 162 height 14
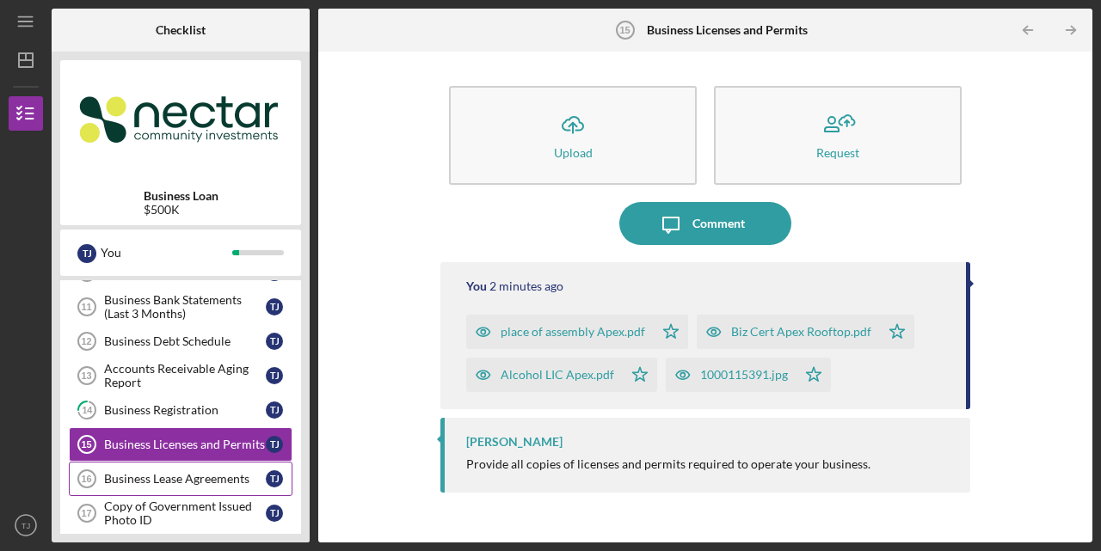
click at [162, 472] on div "Business Lease Agreements" at bounding box center [185, 479] width 162 height 14
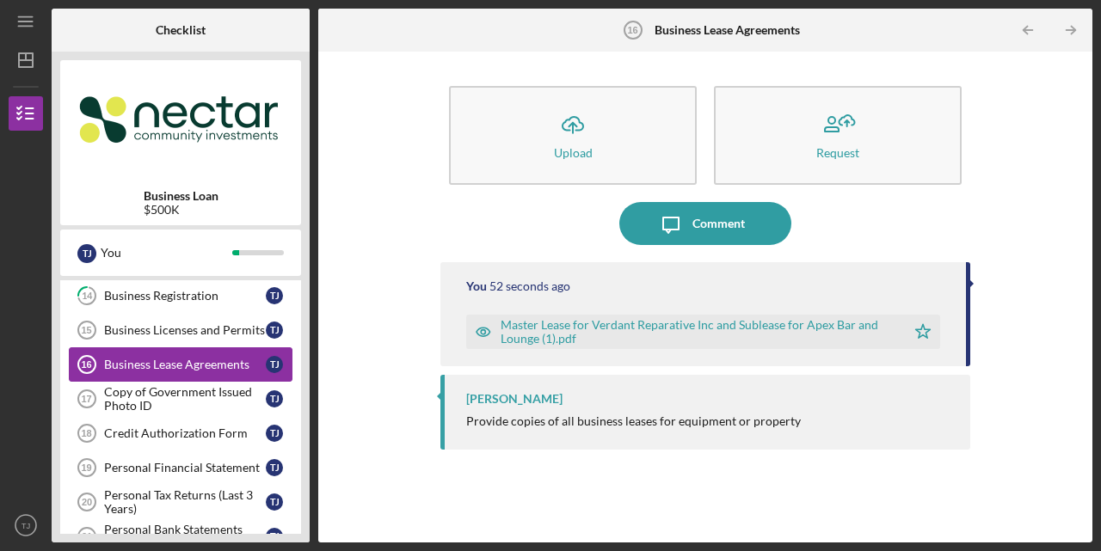
scroll to position [485, 0]
click at [193, 388] on div "Copy of Government Issued Photo ID" at bounding box center [185, 398] width 162 height 28
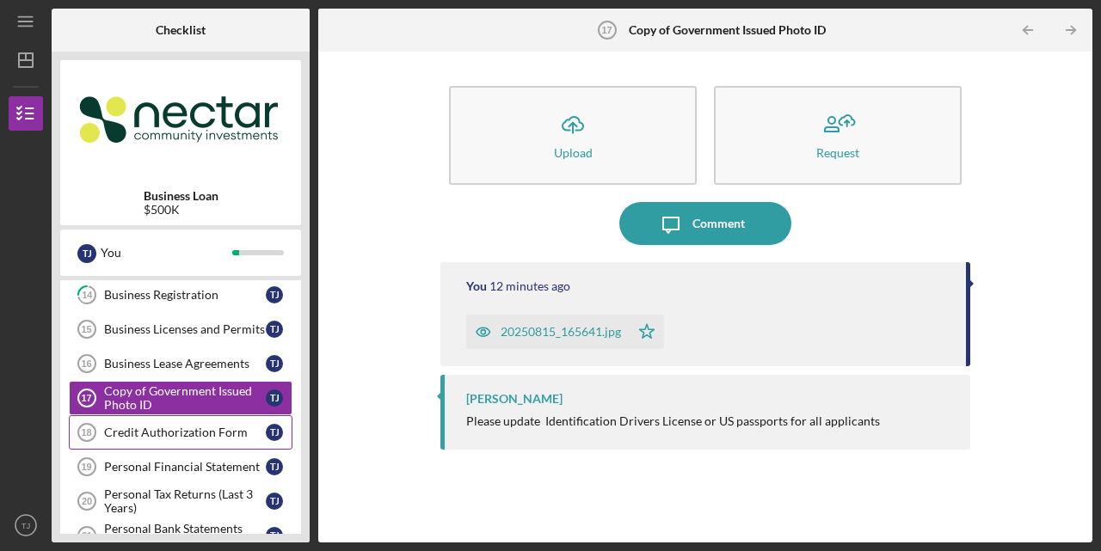
click at [171, 426] on div "Credit Authorization Form" at bounding box center [185, 433] width 162 height 14
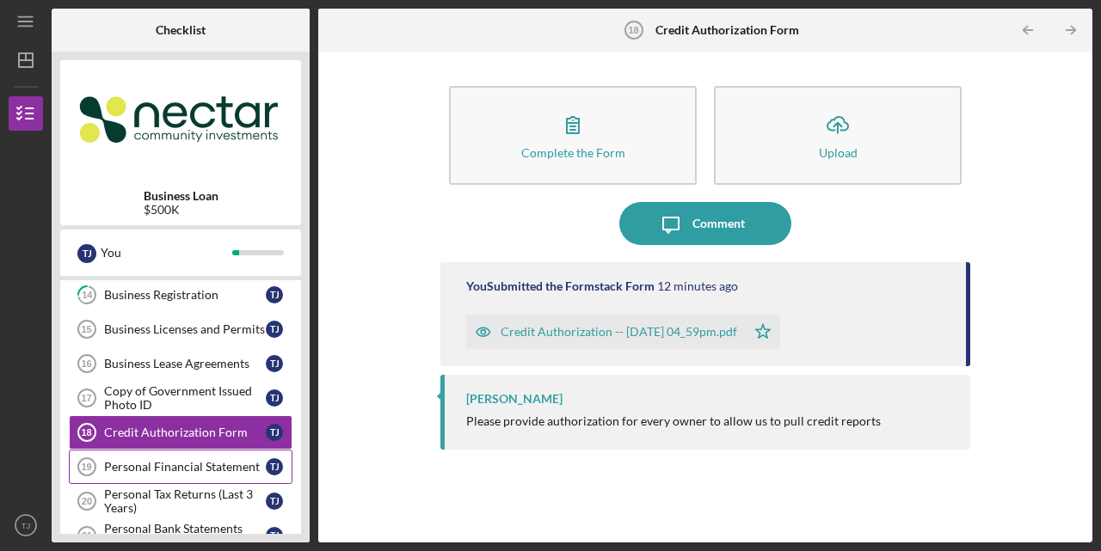
click at [172, 460] on div "Personal Financial Statement" at bounding box center [185, 467] width 162 height 14
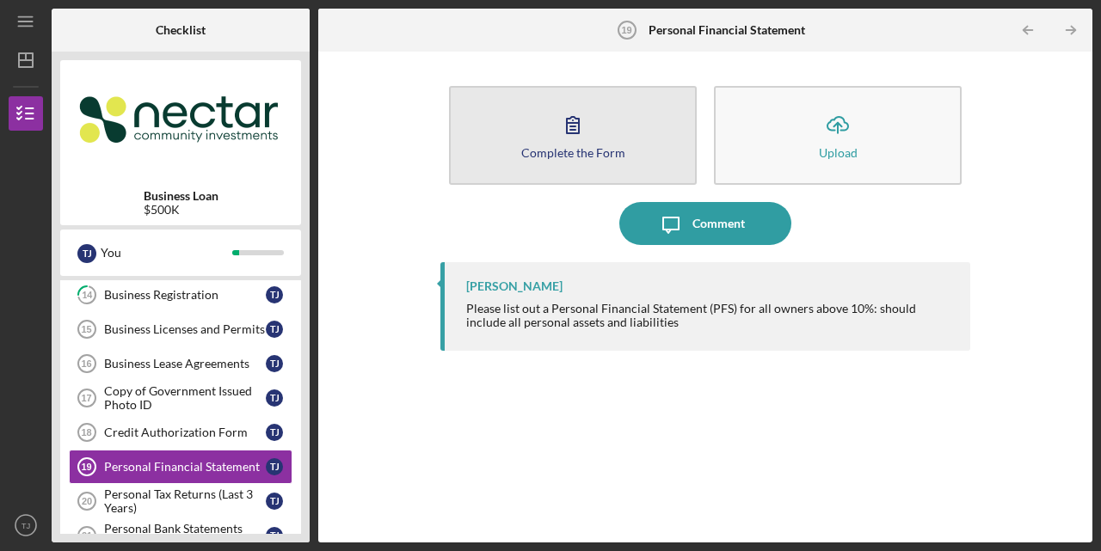
click at [592, 126] on icon "button" at bounding box center [572, 124] width 43 height 43
